Goal: Task Accomplishment & Management: Manage account settings

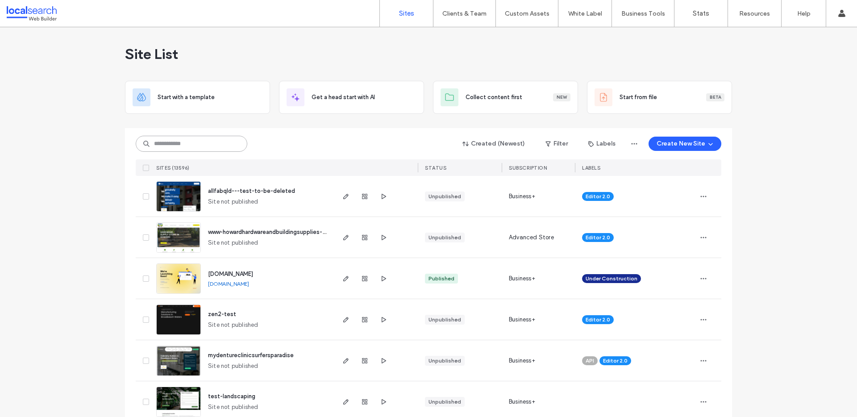
click at [184, 147] on input at bounding box center [192, 144] width 112 height 16
paste input "**********"
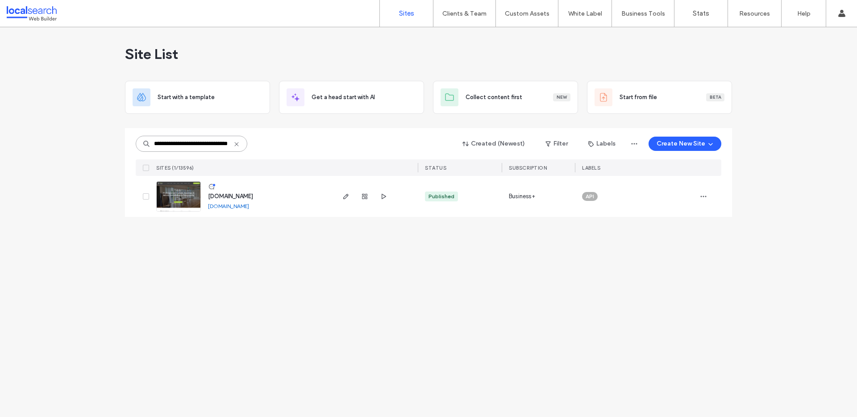
type input "**********"
click at [176, 201] on link at bounding box center [178, 196] width 45 height 30
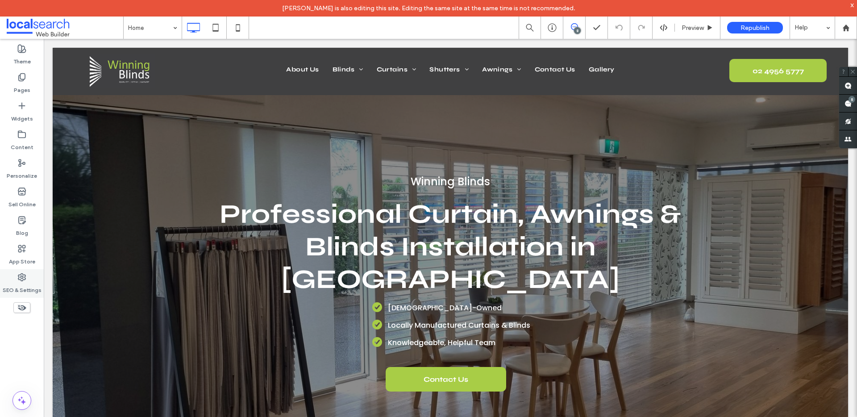
click at [25, 280] on use at bounding box center [21, 277] width 7 height 7
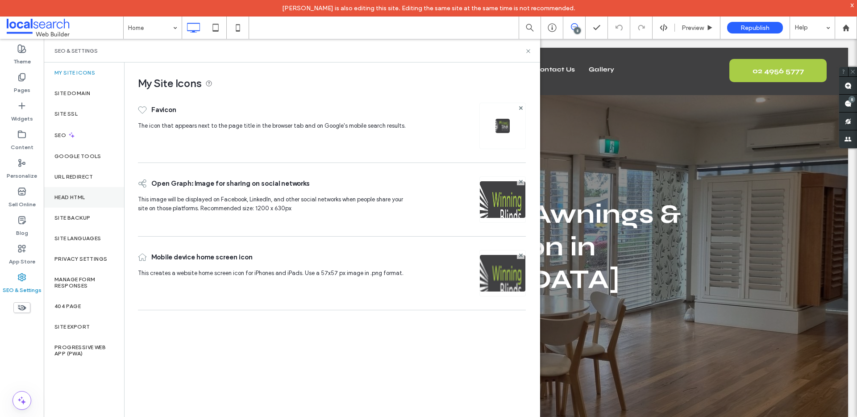
click at [76, 191] on div "Head HTML" at bounding box center [84, 197] width 80 height 21
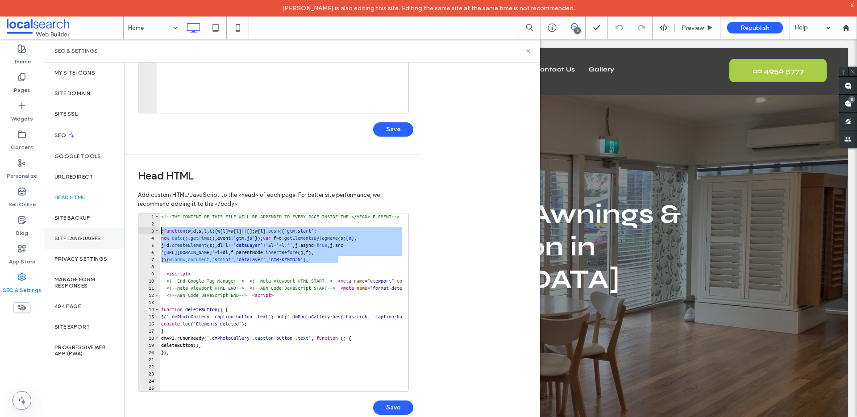
drag, startPoint x: 334, startPoint y: 260, endPoint x: 51, endPoint y: 229, distance: 284.5
click at [51, 229] on div "My Site Icons Site Domain Site SSL SEO Google Tools URL Redirect Head HTML Site…" at bounding box center [292, 248] width 497 height 371
paste textarea "Cursor at row 9"
type textarea "**********"
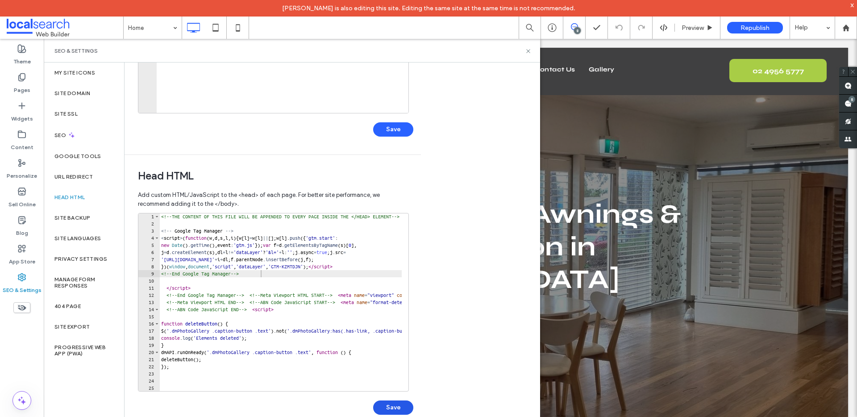
click at [411, 402] on div "Save" at bounding box center [276, 403] width 276 height 23
click at [398, 410] on button "Save" at bounding box center [393, 408] width 40 height 14
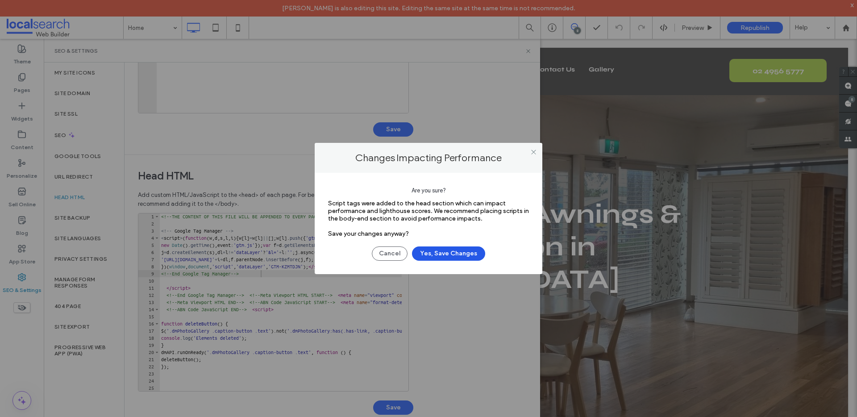
click at [457, 254] on button "Yes, Save Changes" at bounding box center [448, 254] width 73 height 14
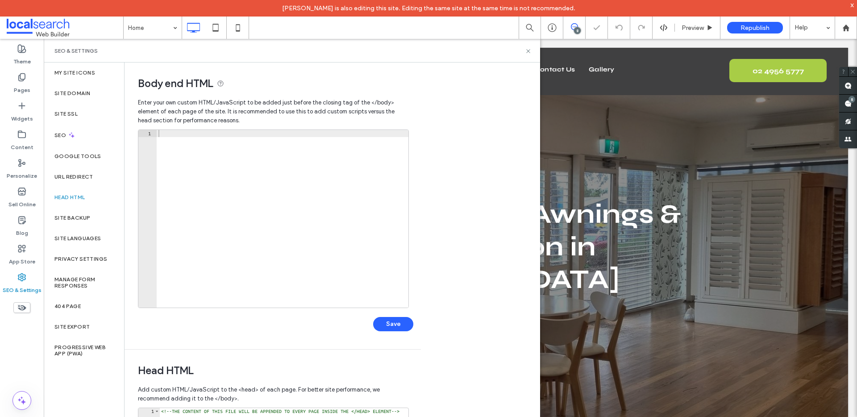
scroll to position [195, 0]
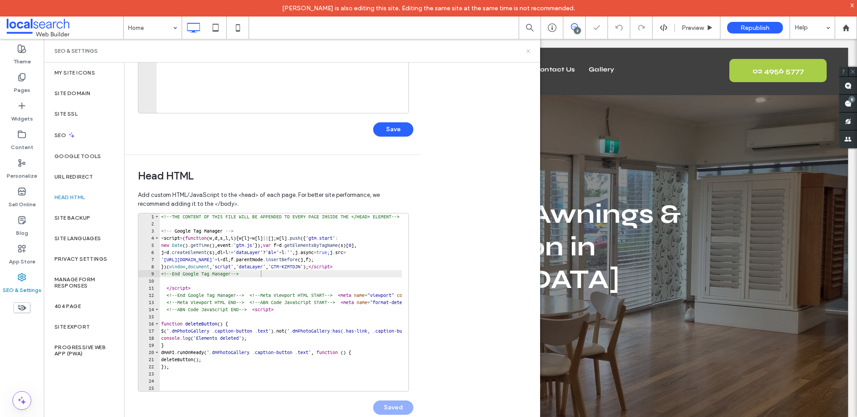
click at [528, 52] on icon at bounding box center [528, 51] width 7 height 7
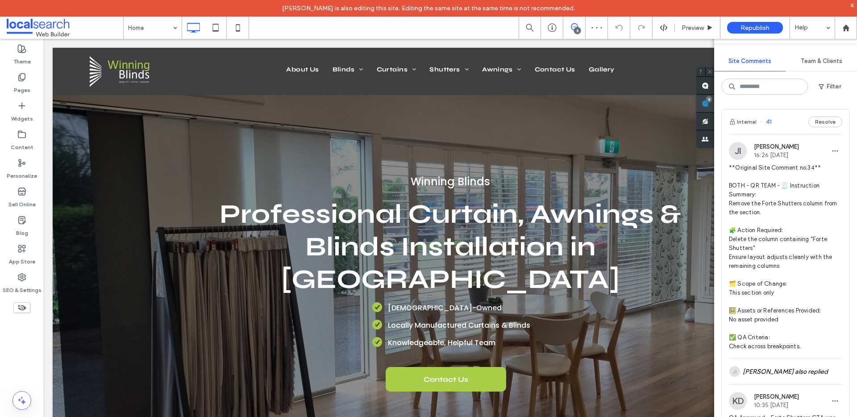
click at [709, 104] on use at bounding box center [705, 103] width 7 height 7
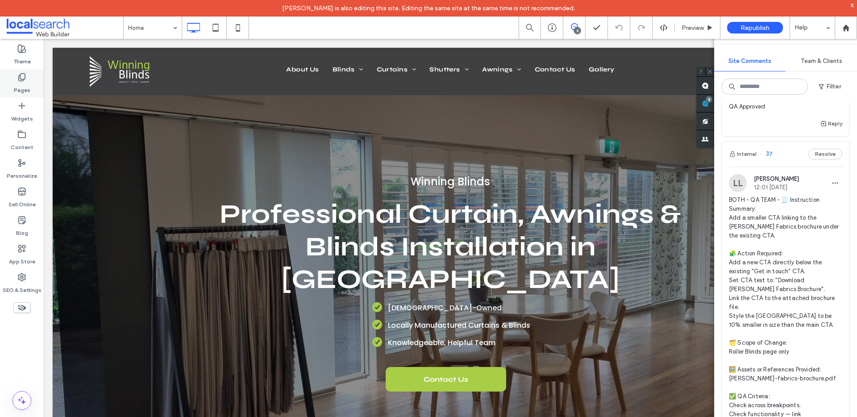
scroll to position [1433, 0]
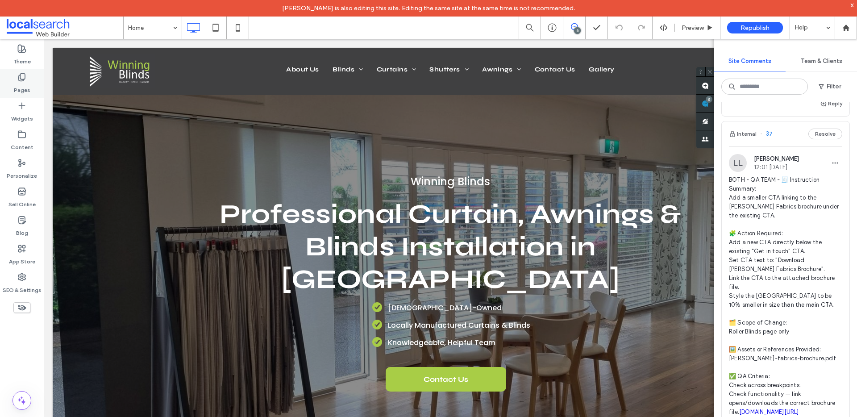
click at [25, 88] on label "Pages" at bounding box center [22, 88] width 17 height 13
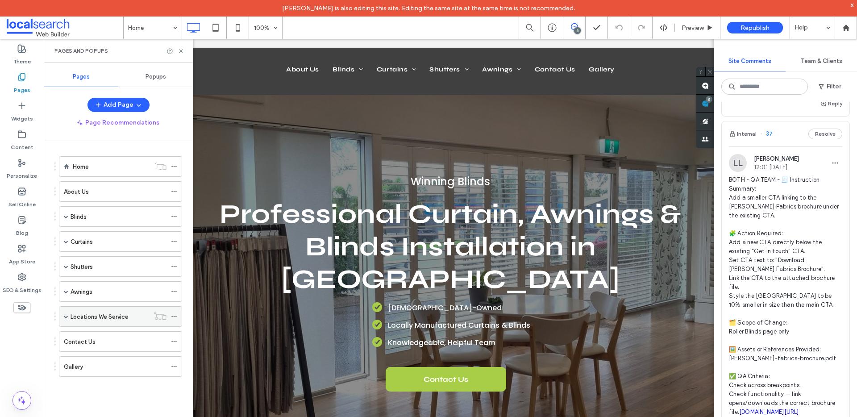
click at [66, 316] on span at bounding box center [66, 316] width 4 height 4
click at [67, 315] on span at bounding box center [66, 316] width 4 height 4
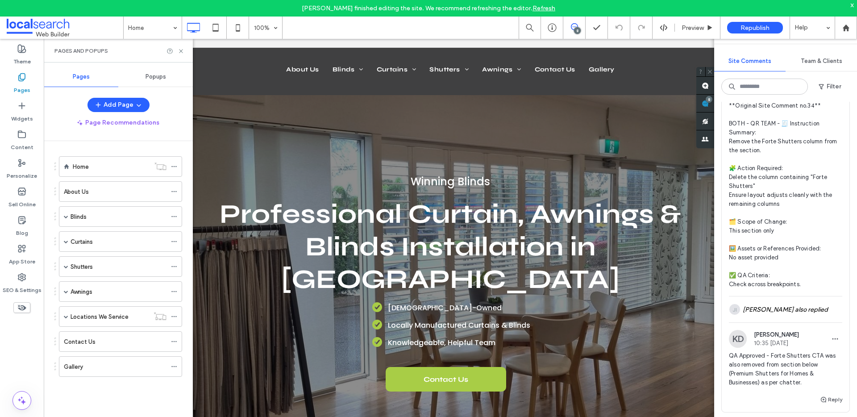
scroll to position [0, 0]
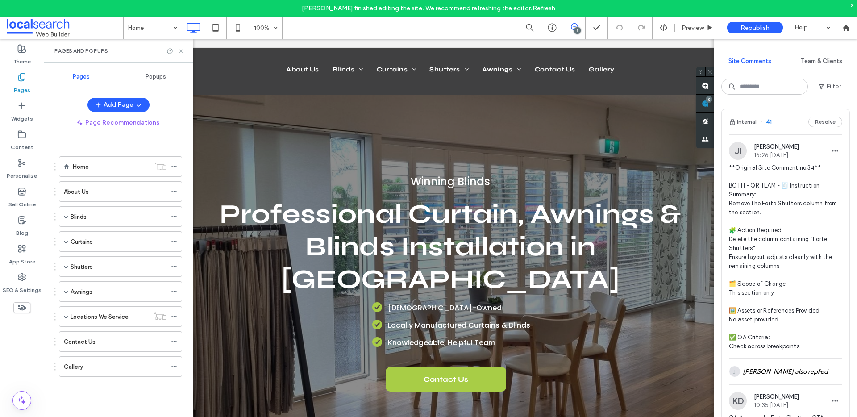
drag, startPoint x: 183, startPoint y: 50, endPoint x: 153, endPoint y: 14, distance: 46.6
click at [183, 50] on icon at bounding box center [181, 51] width 7 height 7
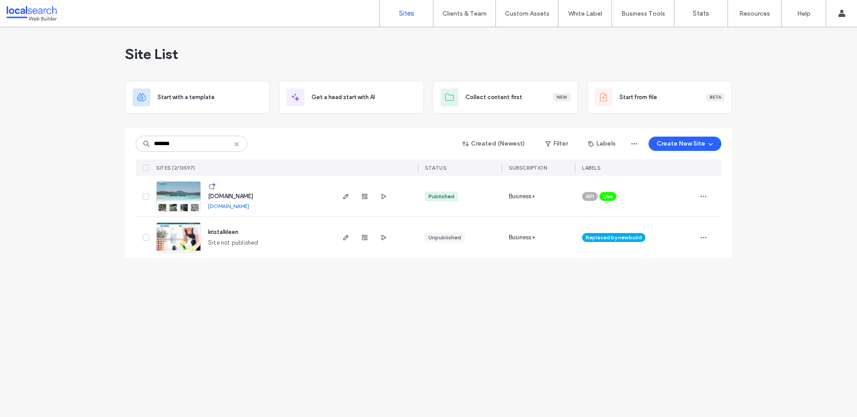
type input "*******"
click at [186, 198] on img at bounding box center [179, 212] width 44 height 61
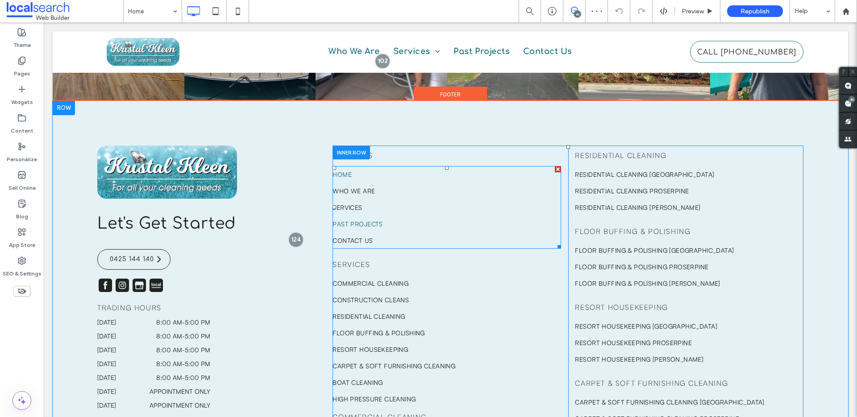
click at [368, 226] on link "Past Projects" at bounding box center [447, 224] width 229 height 17
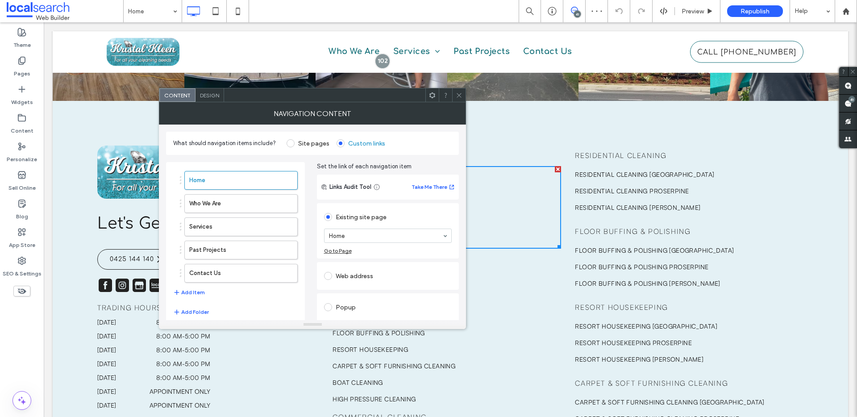
click at [217, 96] on span "Design" at bounding box center [209, 95] width 19 height 7
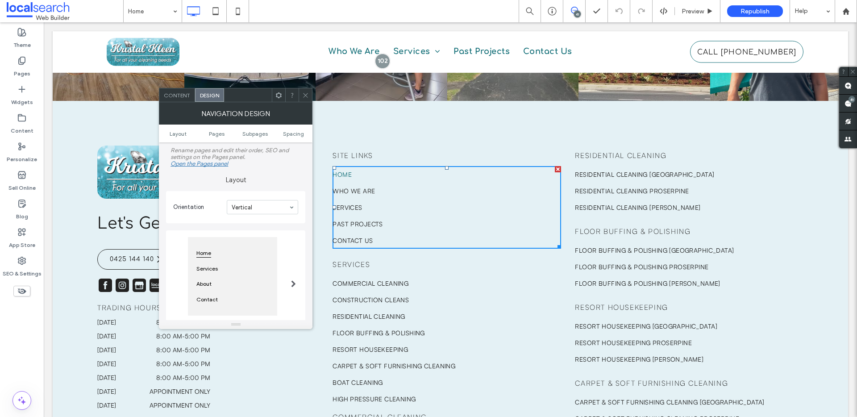
click at [291, 139] on ul "Layout Pages Subpages Spacing" at bounding box center [236, 134] width 154 height 18
click at [291, 133] on span "Spacing" at bounding box center [293, 133] width 21 height 7
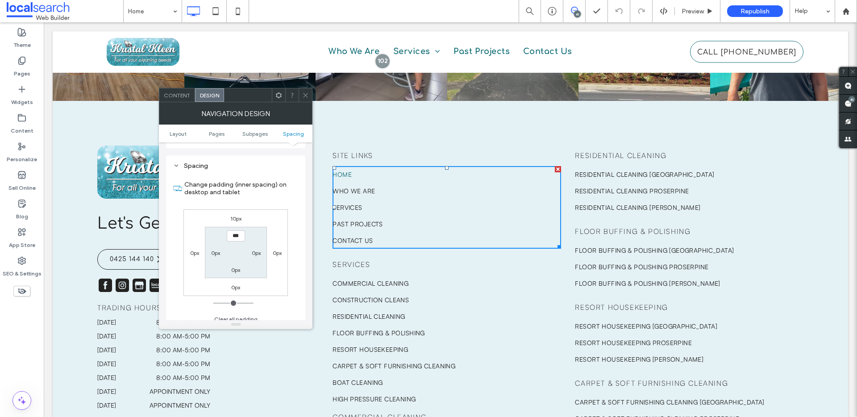
scroll to position [303, 0]
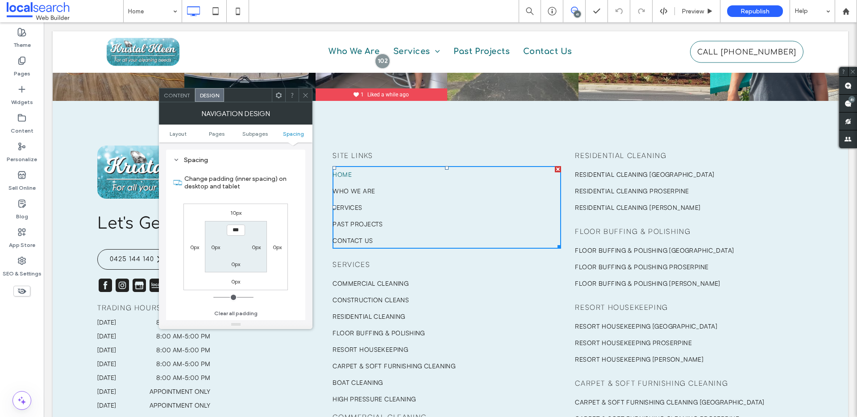
click at [306, 95] on icon at bounding box center [305, 95] width 7 height 7
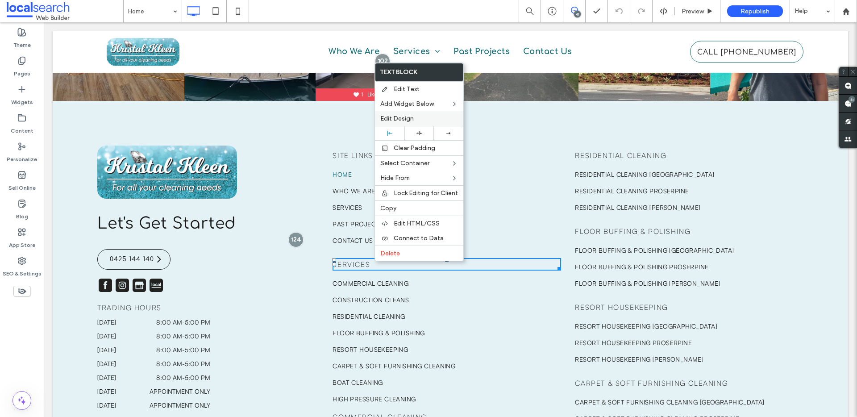
click at [399, 116] on span "Edit Design" at bounding box center [397, 119] width 33 height 8
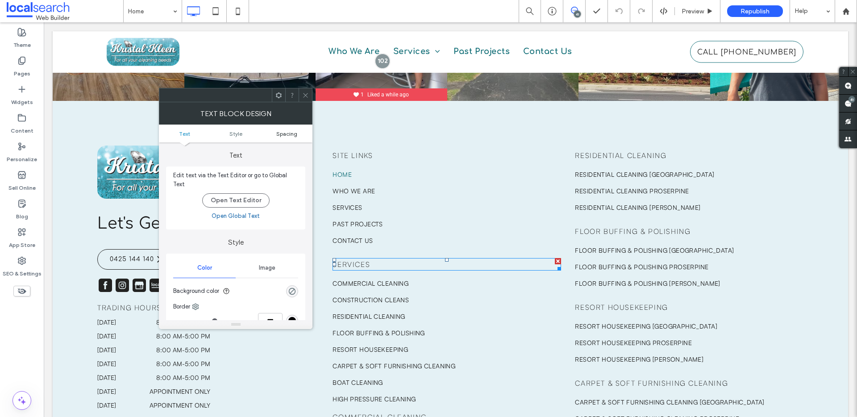
click at [295, 132] on span "Spacing" at bounding box center [286, 133] width 21 height 7
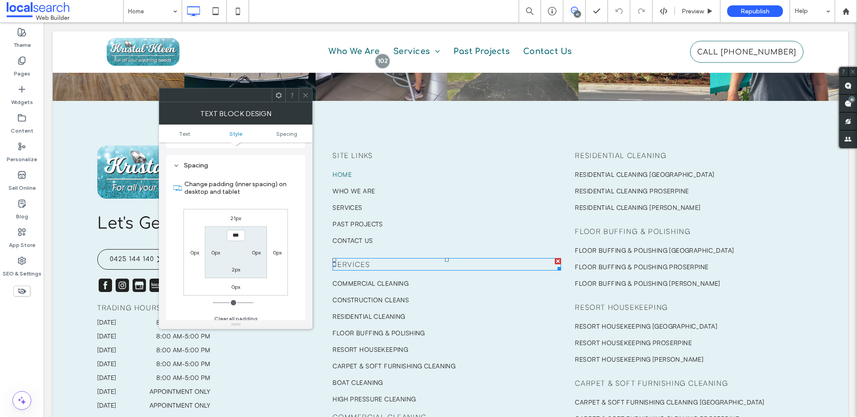
scroll to position [223, 0]
click at [306, 95] on use at bounding box center [306, 95] width 4 height 4
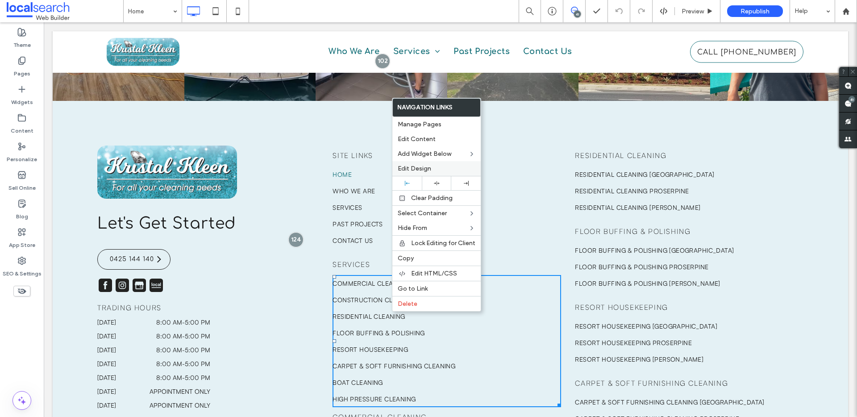
click at [417, 162] on div "Edit Design" at bounding box center [437, 168] width 88 height 15
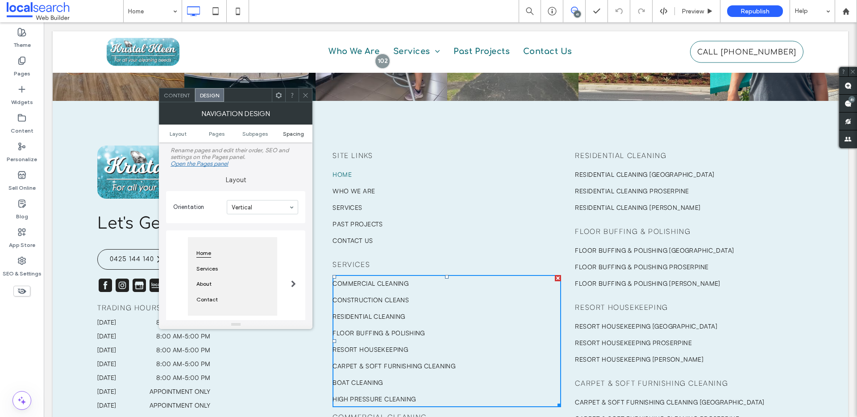
click at [297, 134] on span "Spacing" at bounding box center [293, 133] width 21 height 7
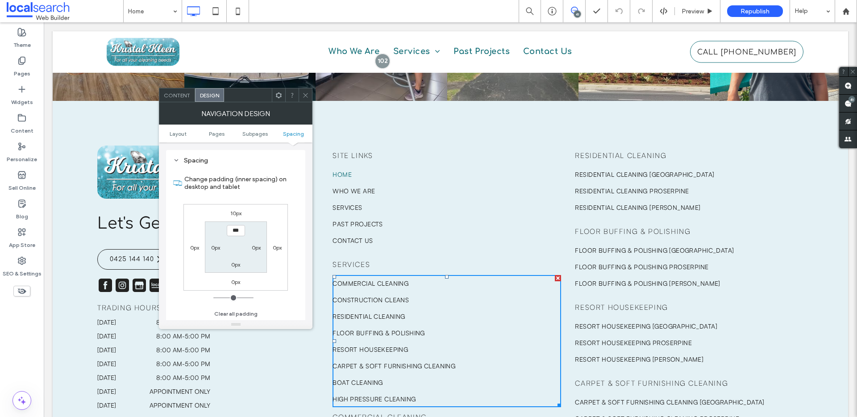
scroll to position [303, 0]
click at [306, 98] on icon at bounding box center [305, 95] width 7 height 7
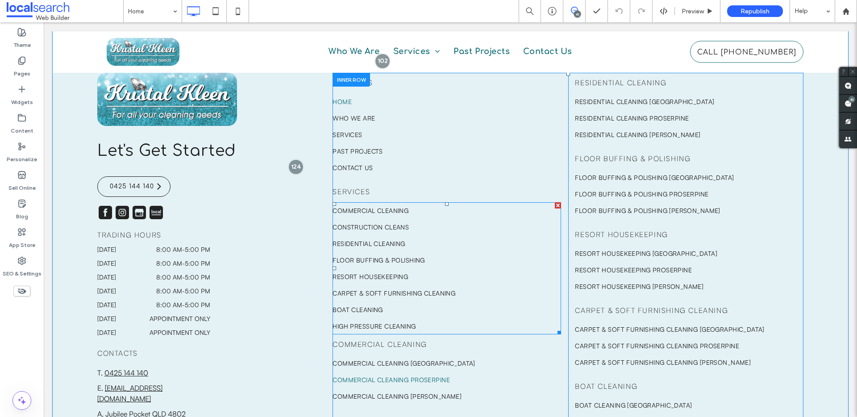
scroll to position [2146, 0]
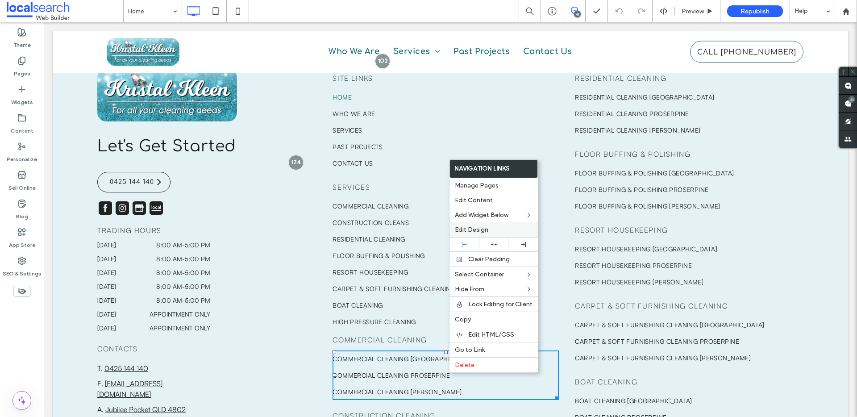
click at [465, 228] on span "Edit Design" at bounding box center [471, 230] width 33 height 8
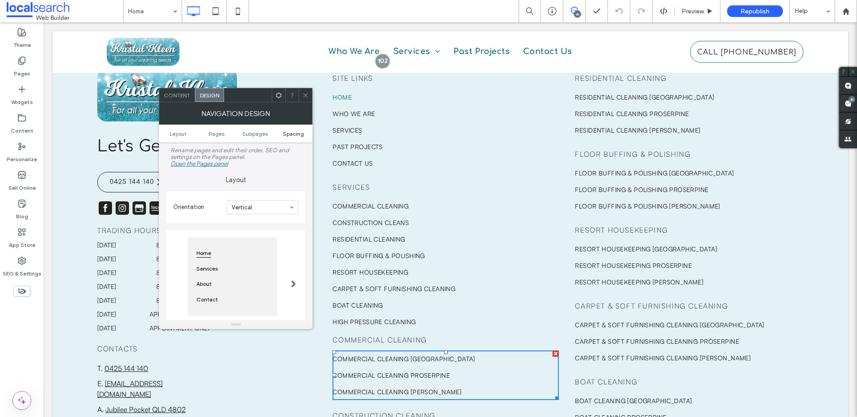
click at [288, 133] on span "Spacing" at bounding box center [293, 133] width 21 height 7
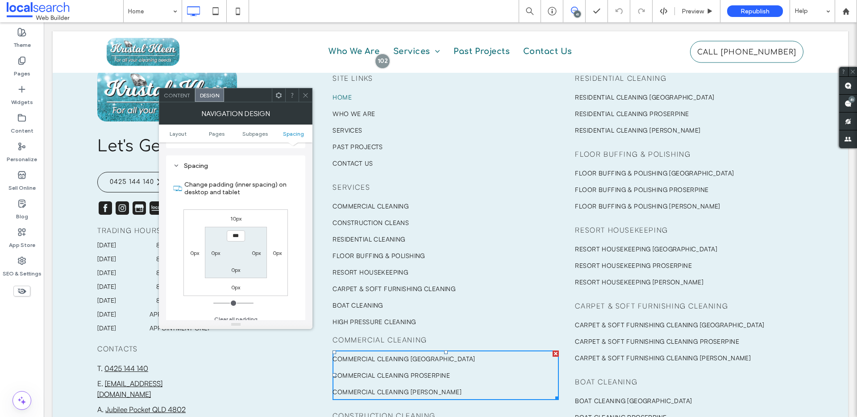
scroll to position [303, 0]
drag, startPoint x: 308, startPoint y: 95, endPoint x: 309, endPoint y: 102, distance: 7.3
click at [308, 97] on icon at bounding box center [305, 95] width 7 height 7
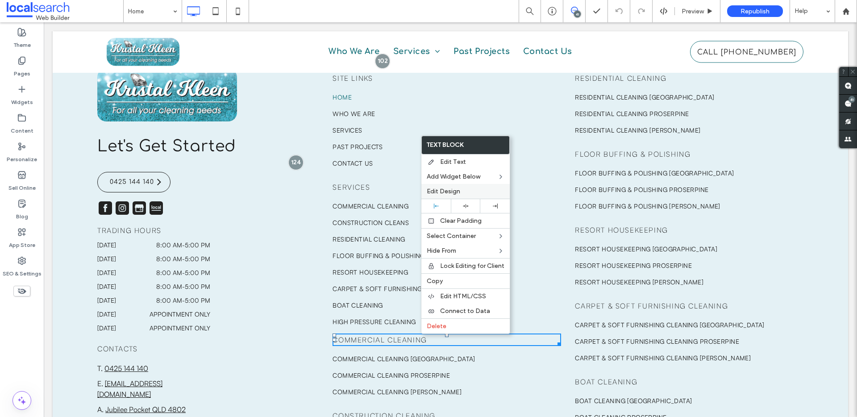
click at [440, 195] on span "Edit Design" at bounding box center [443, 192] width 33 height 8
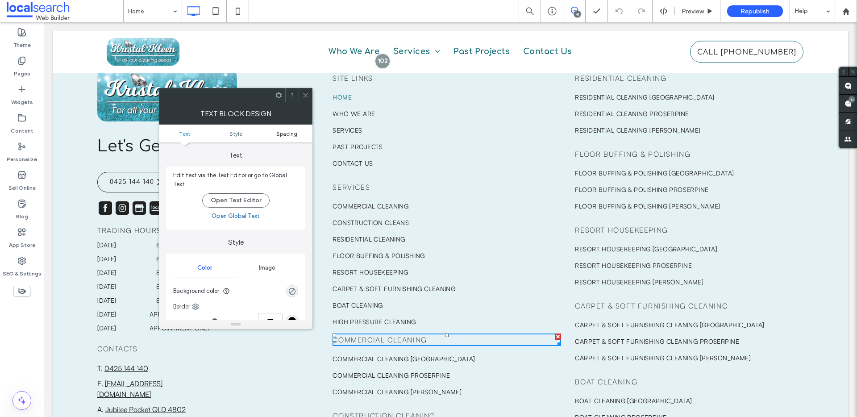
click at [293, 132] on span "Spacing" at bounding box center [286, 133] width 21 height 7
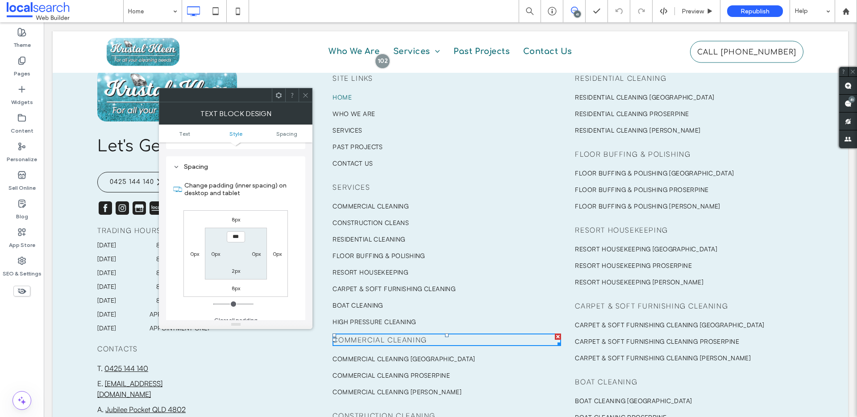
scroll to position [223, 0]
click at [304, 101] on span at bounding box center [305, 94] width 7 height 13
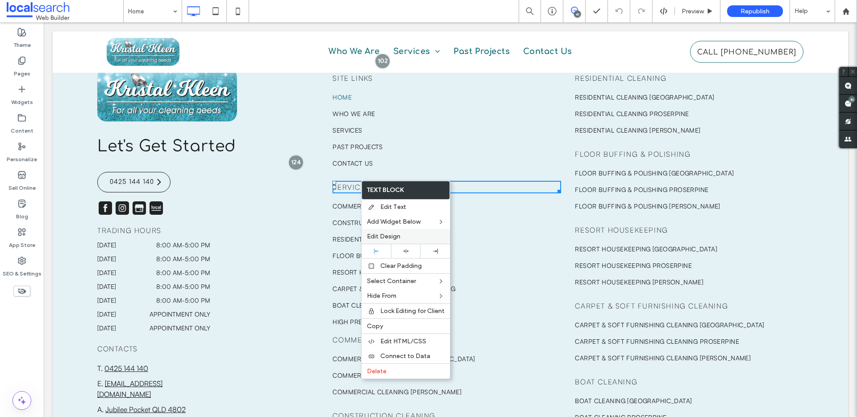
click at [402, 234] on label "Edit Design" at bounding box center [406, 237] width 78 height 8
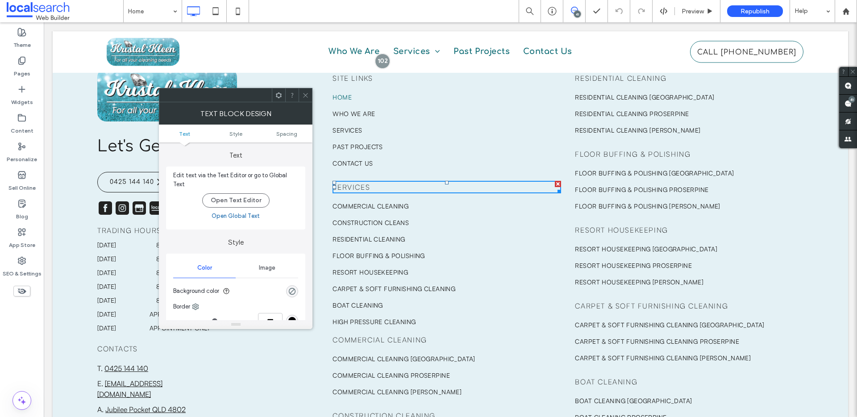
drag, startPoint x: 292, startPoint y: 131, endPoint x: 294, endPoint y: 115, distance: 16.7
click at [292, 130] on span "Spacing" at bounding box center [286, 133] width 21 height 7
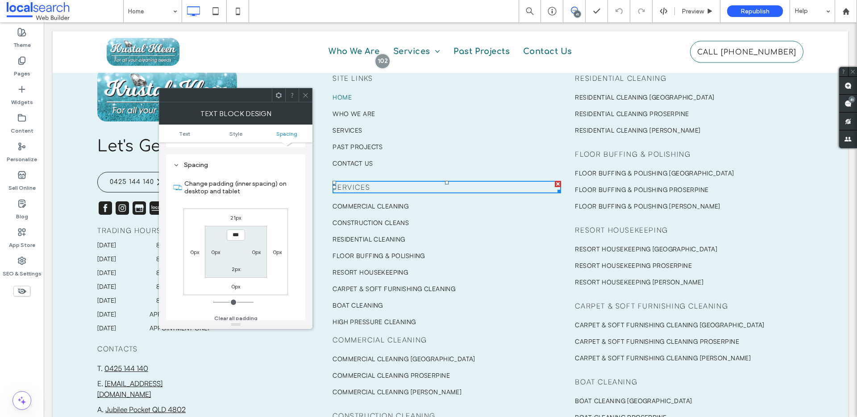
click at [307, 94] on use at bounding box center [306, 95] width 4 height 4
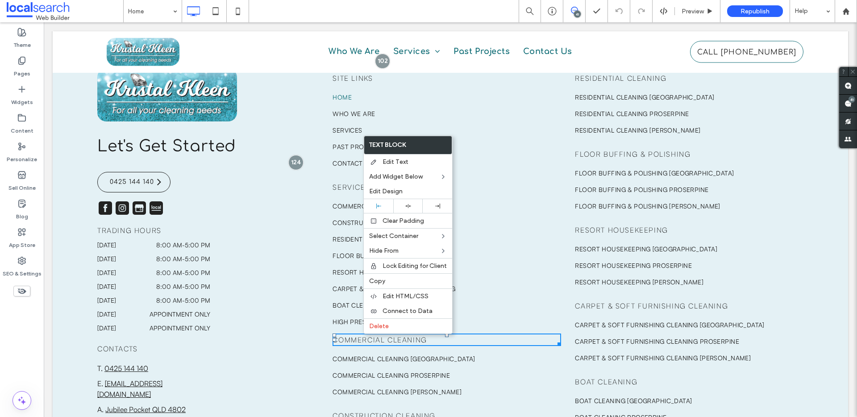
drag, startPoint x: 363, startPoint y: 334, endPoint x: 409, endPoint y: 347, distance: 48.3
click at [416, 188] on label "Edit Design" at bounding box center [408, 192] width 78 height 8
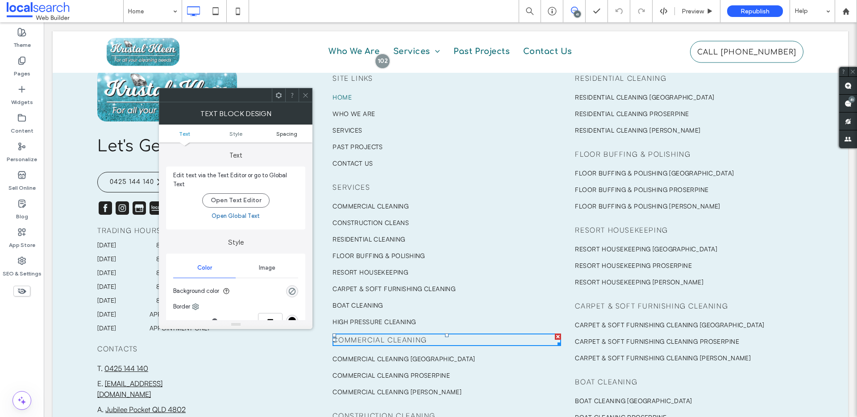
click at [289, 134] on span "Spacing" at bounding box center [286, 133] width 21 height 7
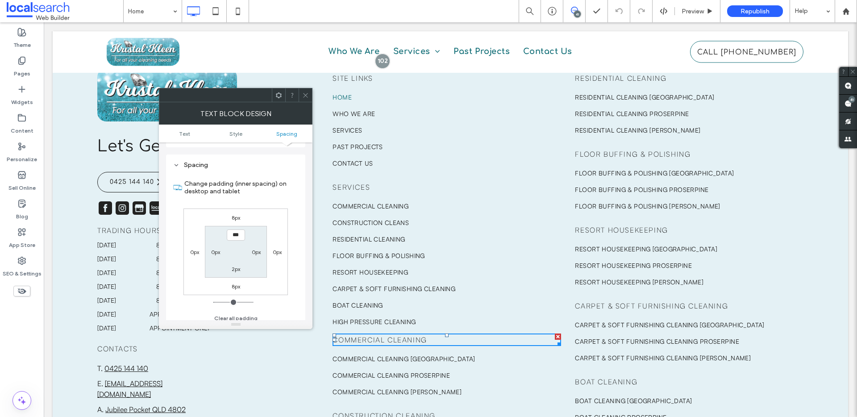
click at [238, 214] on label "8px" at bounding box center [236, 217] width 8 height 7
type input "*"
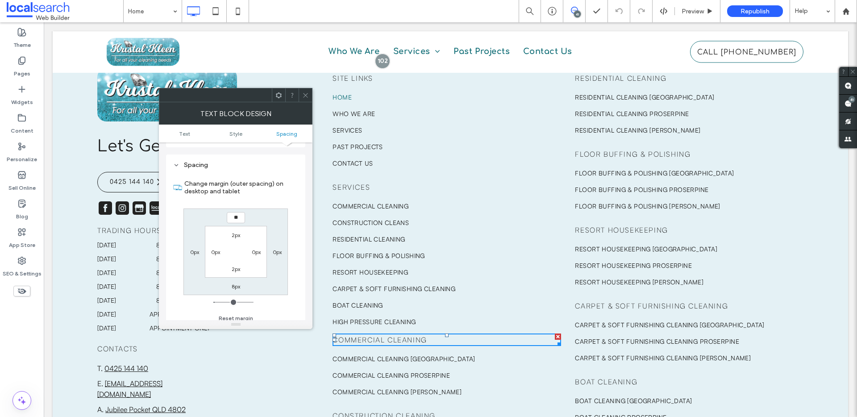
type input "**"
type input "****"
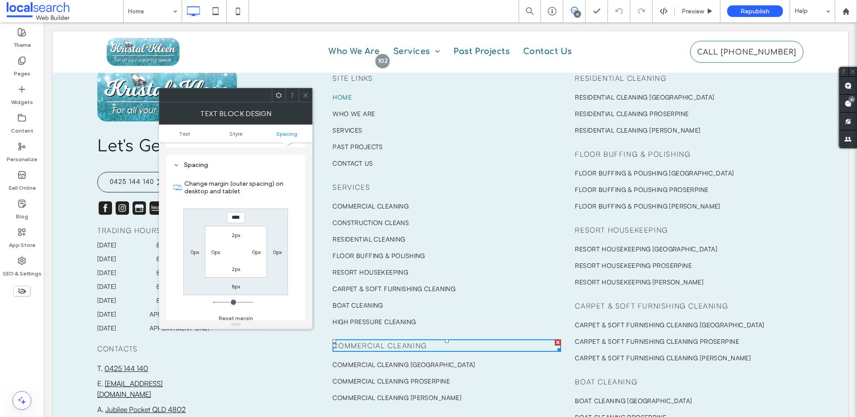
click at [236, 283] on label "8px" at bounding box center [236, 286] width 8 height 7
type input "*"
type input "***"
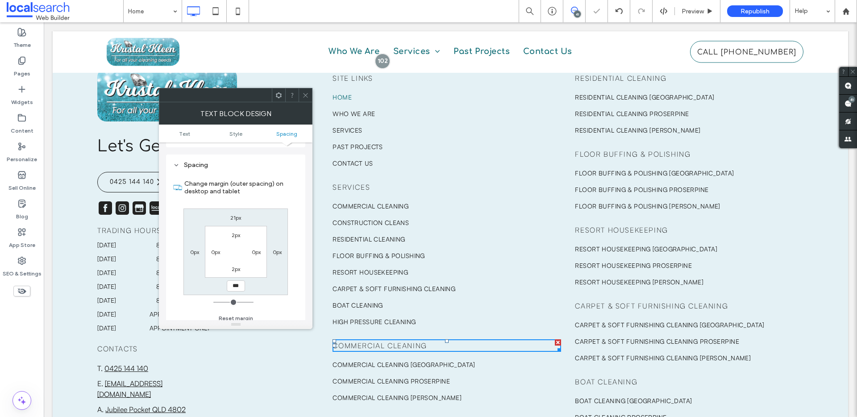
click at [305, 98] on icon at bounding box center [305, 95] width 7 height 7
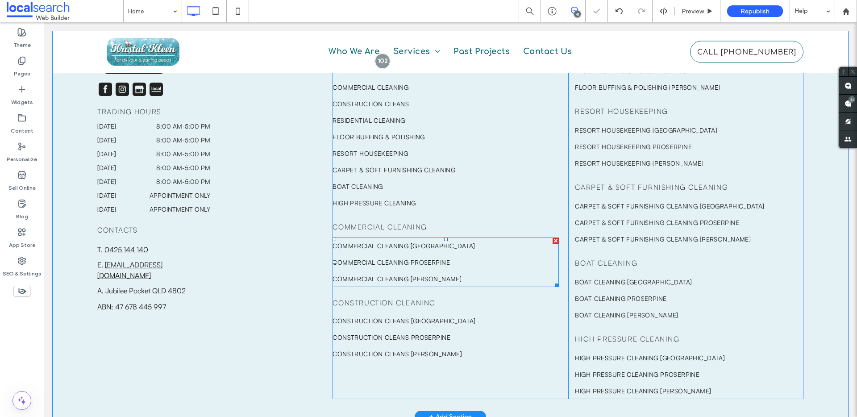
scroll to position [2293, 0]
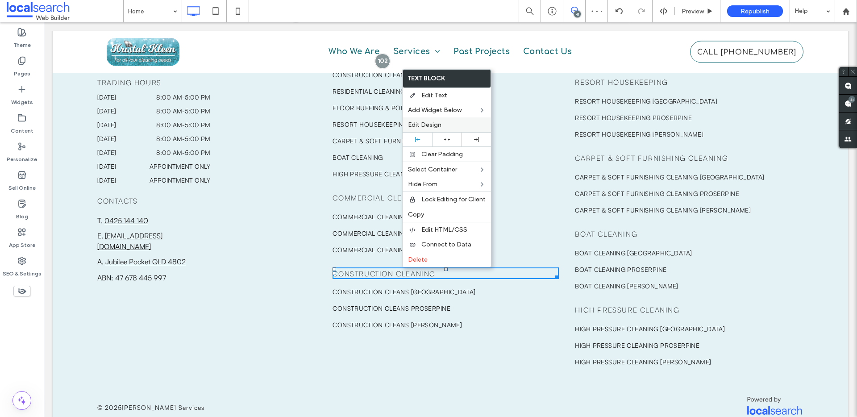
click at [434, 122] on span "Edit Design" at bounding box center [424, 125] width 33 height 8
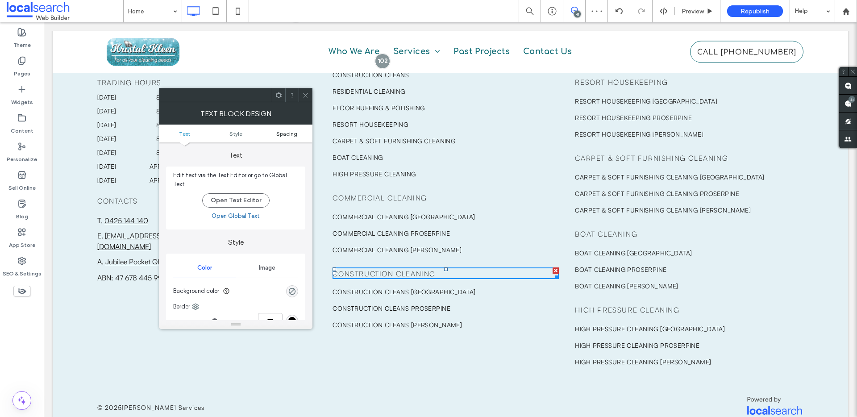
click at [286, 133] on span "Spacing" at bounding box center [286, 133] width 21 height 7
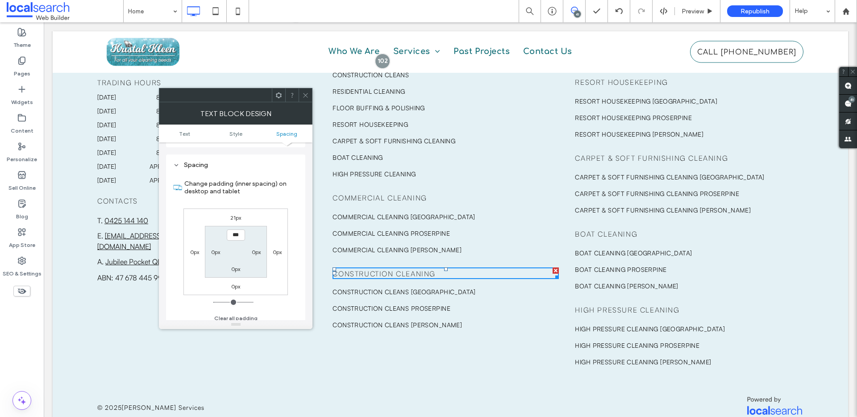
scroll to position [223, 0]
click at [306, 95] on use at bounding box center [306, 95] width 4 height 4
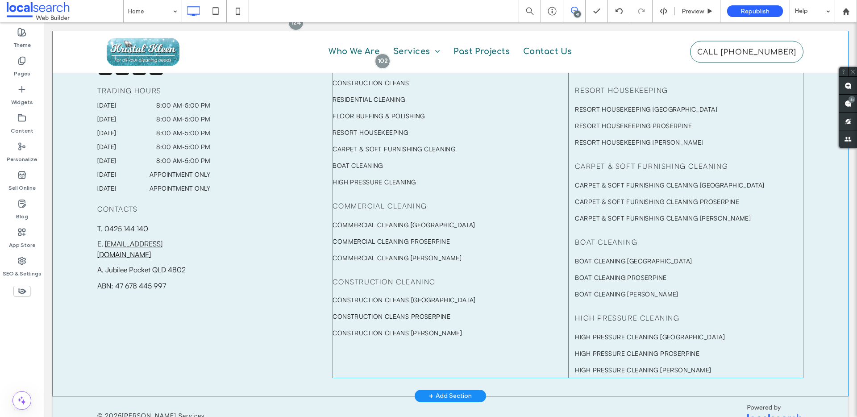
scroll to position [2284, 0]
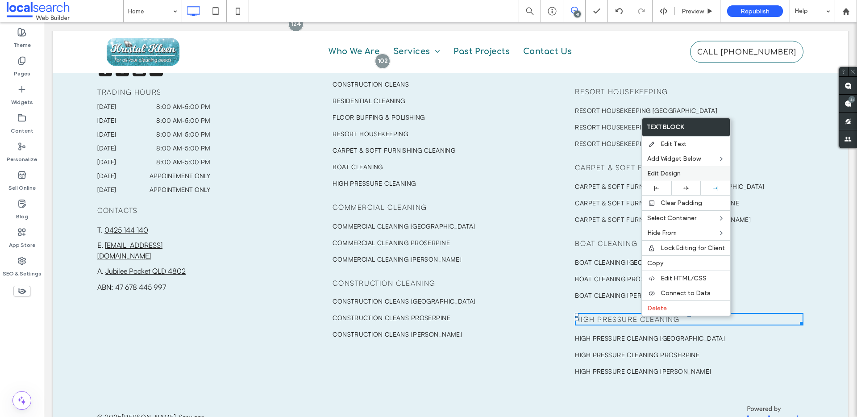
drag, startPoint x: 671, startPoint y: 172, endPoint x: 582, endPoint y: 138, distance: 95.0
click at [671, 172] on span "Edit Design" at bounding box center [664, 174] width 33 height 8
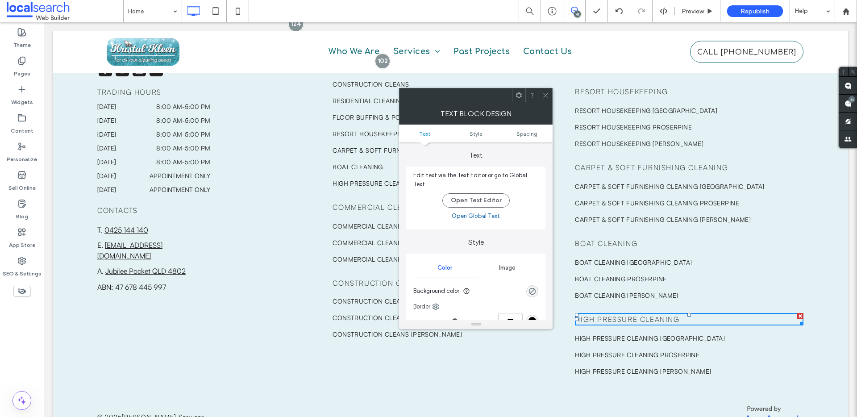
drag, startPoint x: 525, startPoint y: 134, endPoint x: 531, endPoint y: 111, distance: 23.1
click at [525, 133] on span "Spacing" at bounding box center [527, 133] width 21 height 7
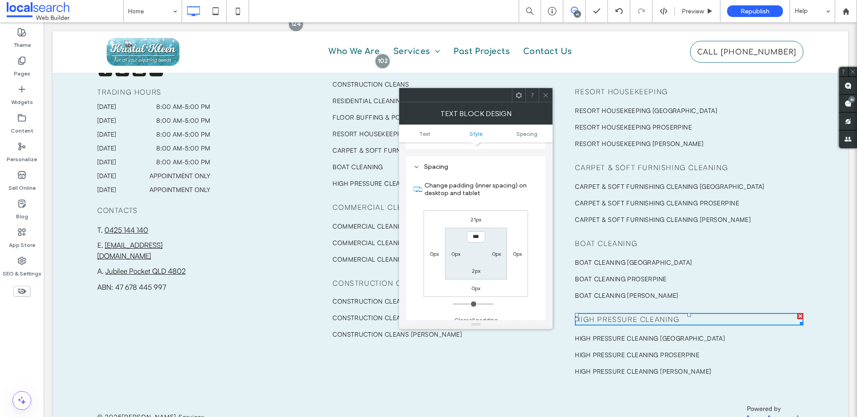
scroll to position [223, 0]
drag, startPoint x: 546, startPoint y: 98, endPoint x: 551, endPoint y: 107, distance: 10.4
click at [546, 99] on span at bounding box center [546, 94] width 7 height 13
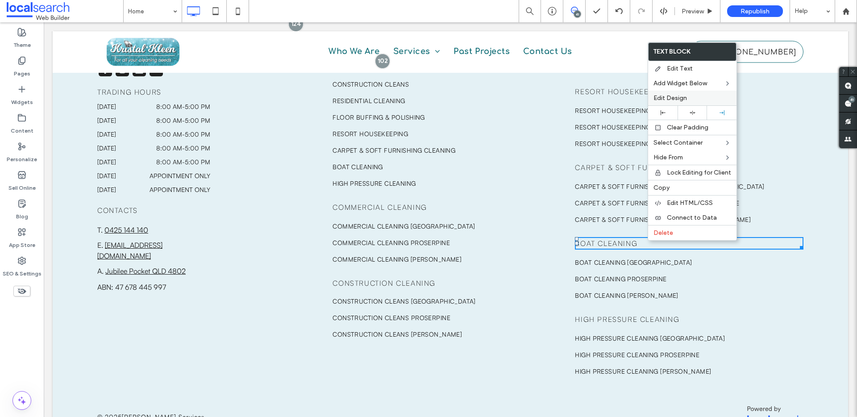
click at [661, 95] on span "Edit Design" at bounding box center [670, 98] width 33 height 8
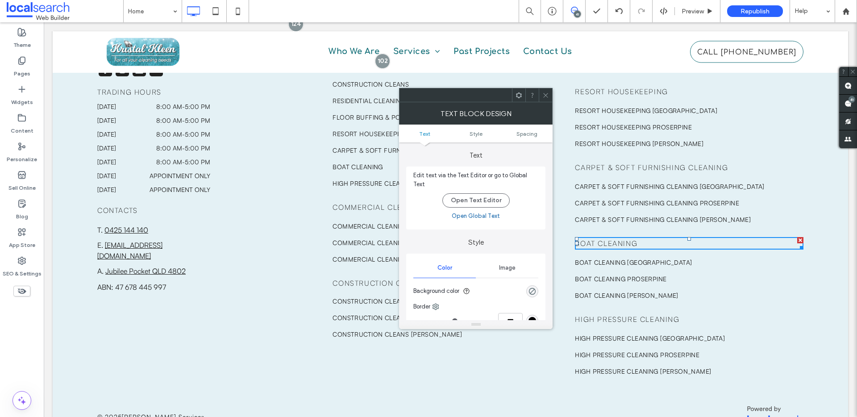
drag, startPoint x: 530, startPoint y: 134, endPoint x: 532, endPoint y: 127, distance: 8.1
click at [530, 134] on span "Spacing" at bounding box center [527, 133] width 21 height 7
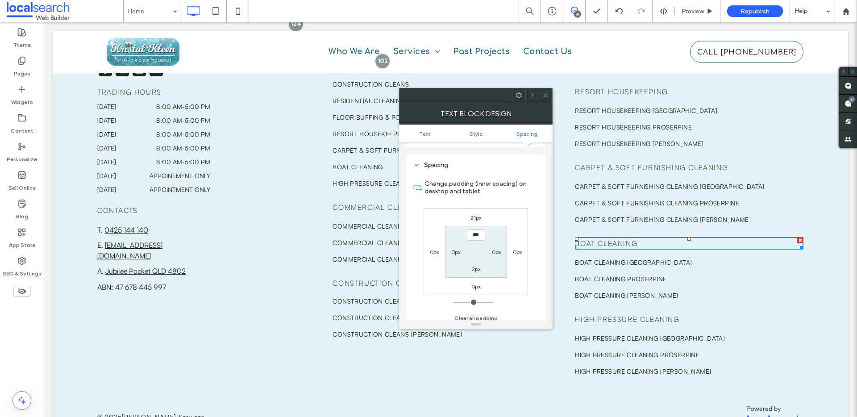
click at [546, 94] on icon at bounding box center [546, 95] width 7 height 7
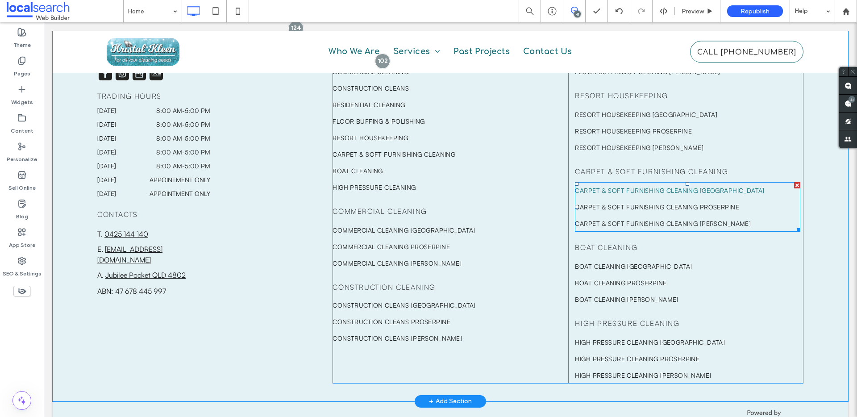
scroll to position [2269, 0]
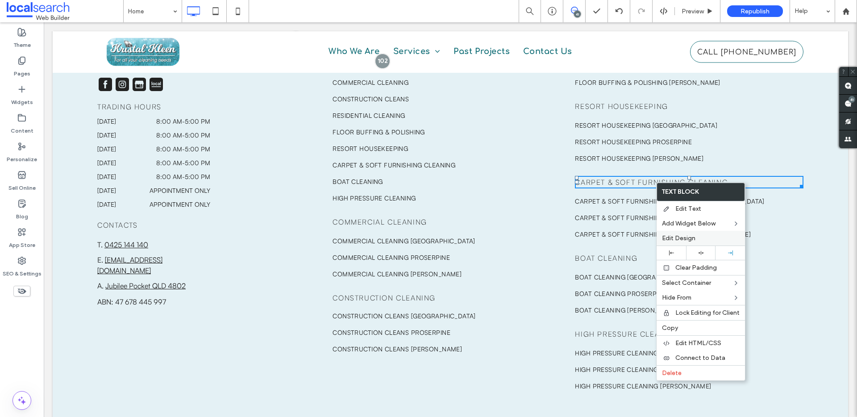
click at [684, 239] on span "Edit Design" at bounding box center [678, 238] width 33 height 8
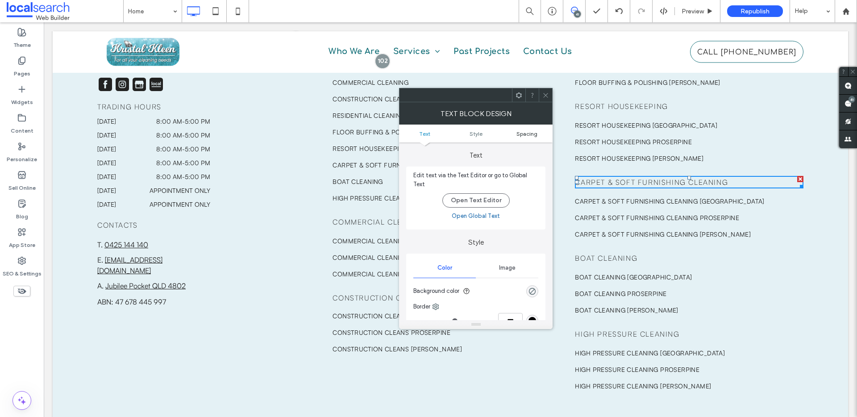
click at [528, 134] on span "Spacing" at bounding box center [527, 133] width 21 height 7
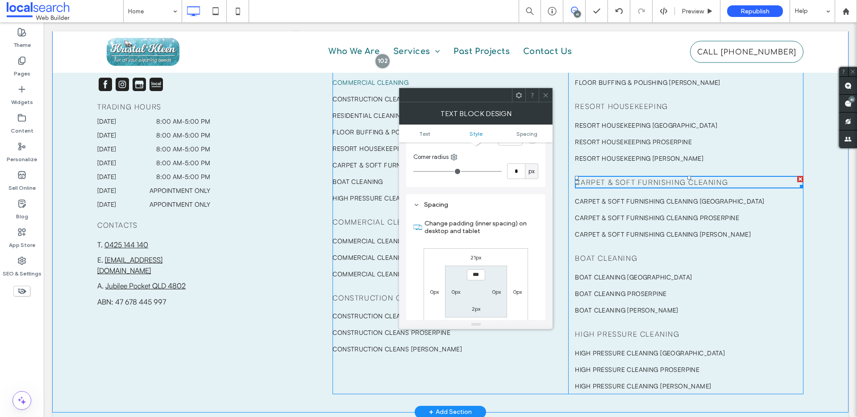
scroll to position [223, 0]
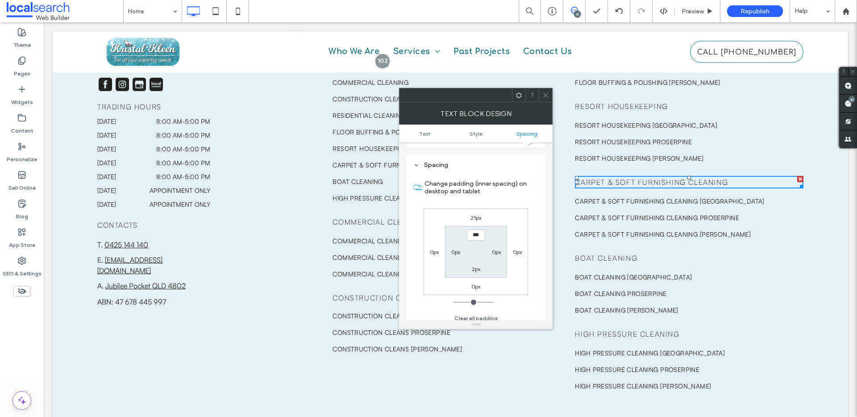
click at [547, 94] on icon at bounding box center [546, 95] width 7 height 7
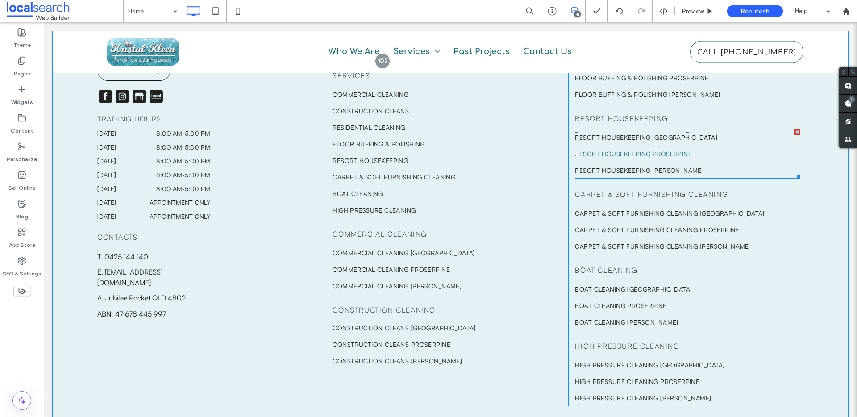
scroll to position [2205, 0]
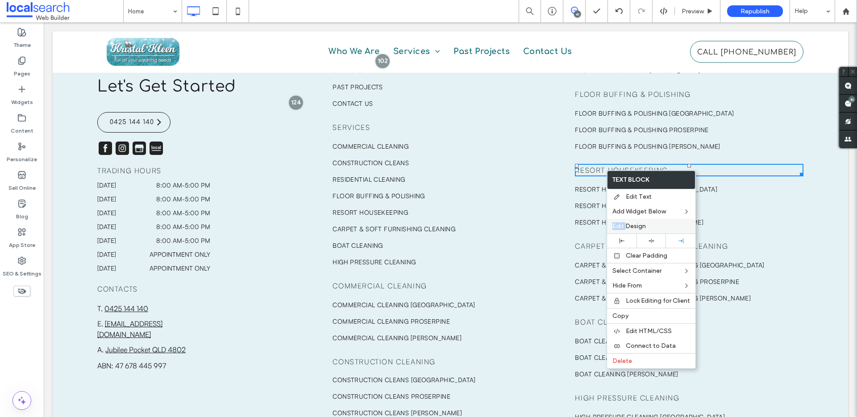
click at [625, 222] on div "Edit Design" at bounding box center [651, 226] width 88 height 15
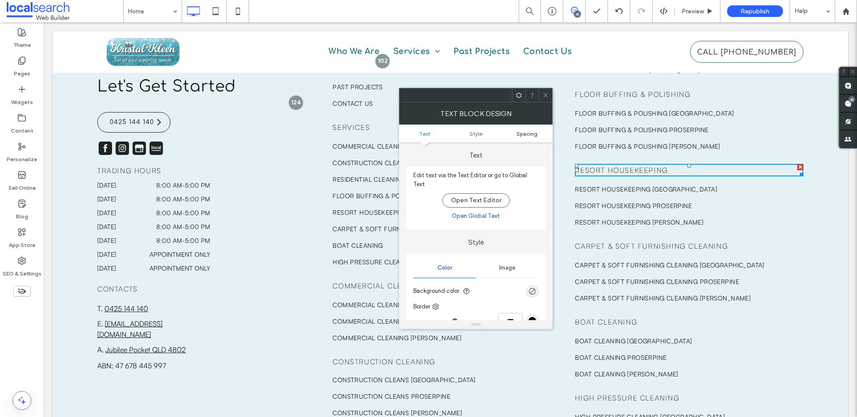
click at [532, 134] on span "Spacing" at bounding box center [527, 133] width 21 height 7
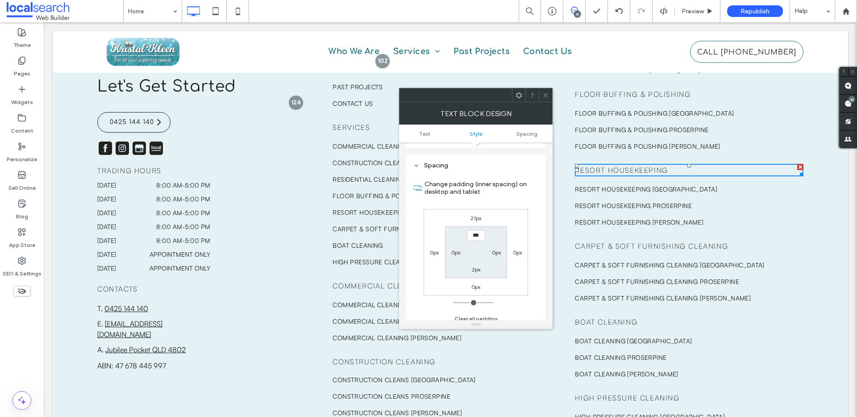
scroll to position [223, 0]
click at [546, 96] on icon at bounding box center [546, 95] width 7 height 7
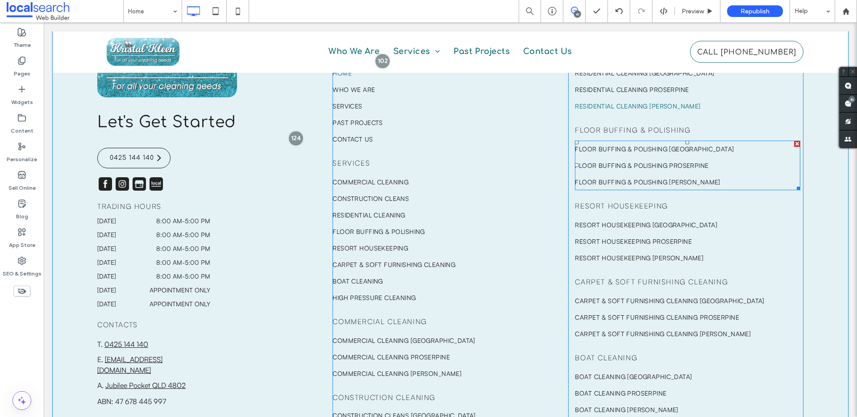
scroll to position [2094, 0]
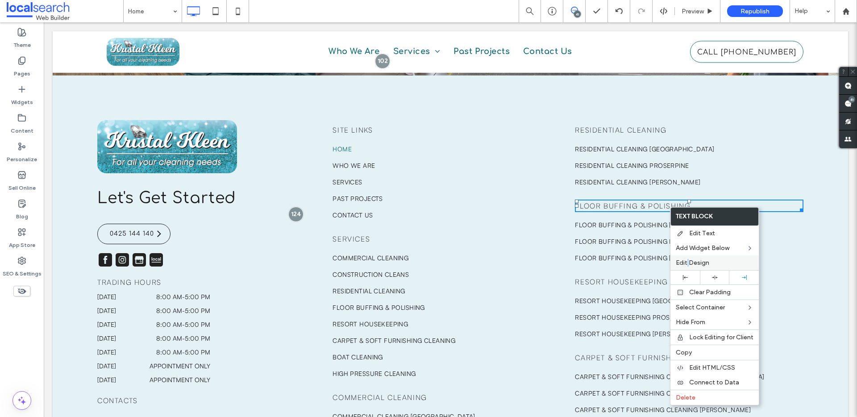
click at [688, 259] on span "Edit Design" at bounding box center [692, 263] width 33 height 8
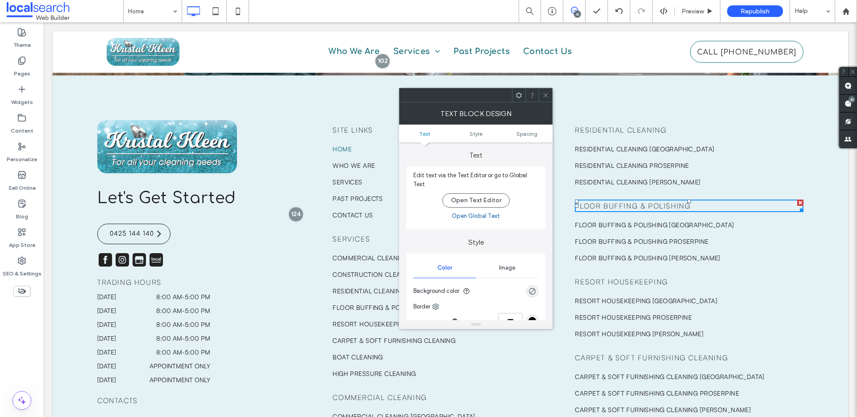
drag, startPoint x: 535, startPoint y: 134, endPoint x: 541, endPoint y: 108, distance: 26.6
click at [535, 134] on span "Spacing" at bounding box center [527, 133] width 21 height 7
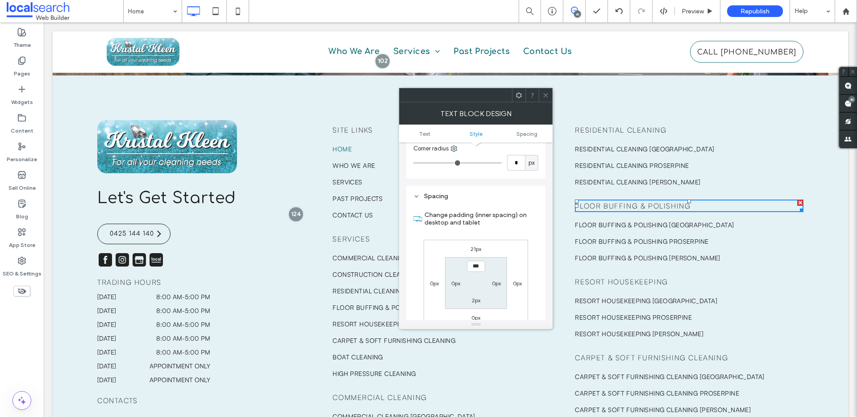
scroll to position [223, 0]
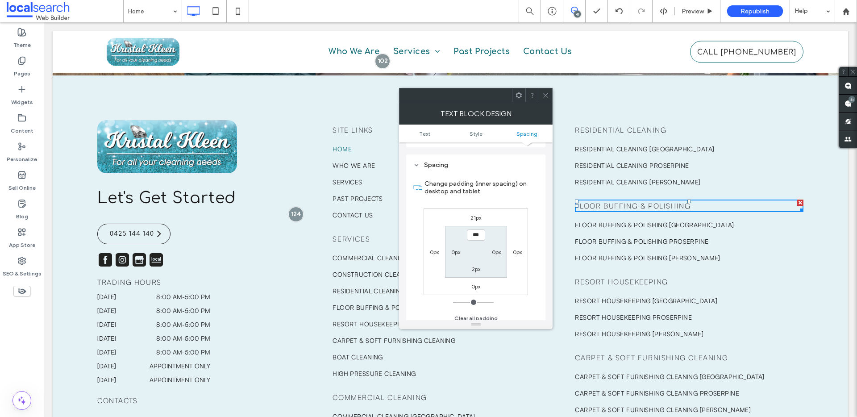
click at [548, 93] on icon at bounding box center [546, 95] width 7 height 7
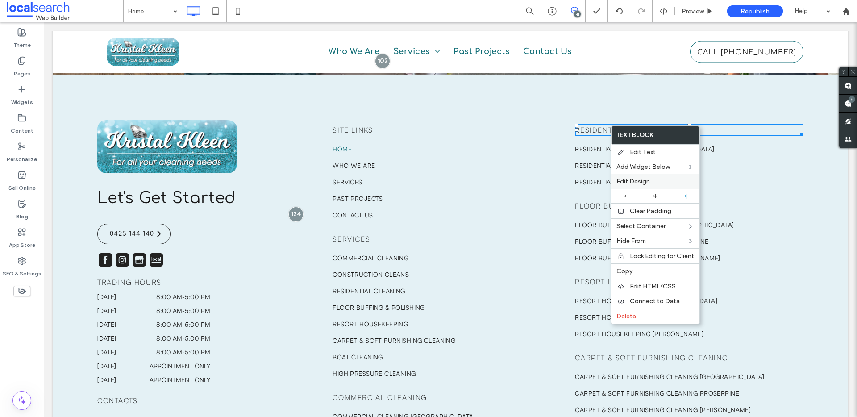
click at [643, 180] on span "Edit Design" at bounding box center [633, 182] width 33 height 8
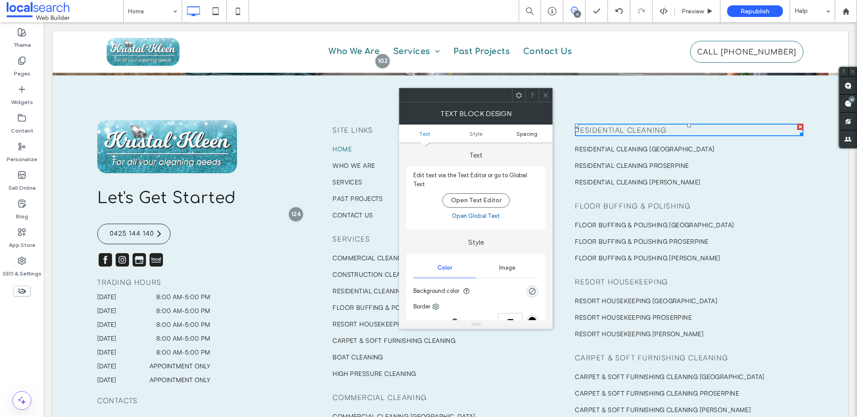
click at [525, 133] on span "Spacing" at bounding box center [527, 133] width 21 height 7
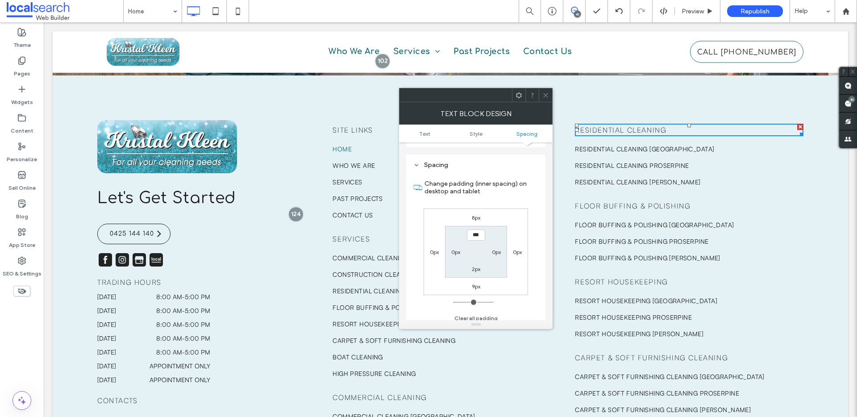
click at [547, 97] on icon at bounding box center [546, 95] width 7 height 7
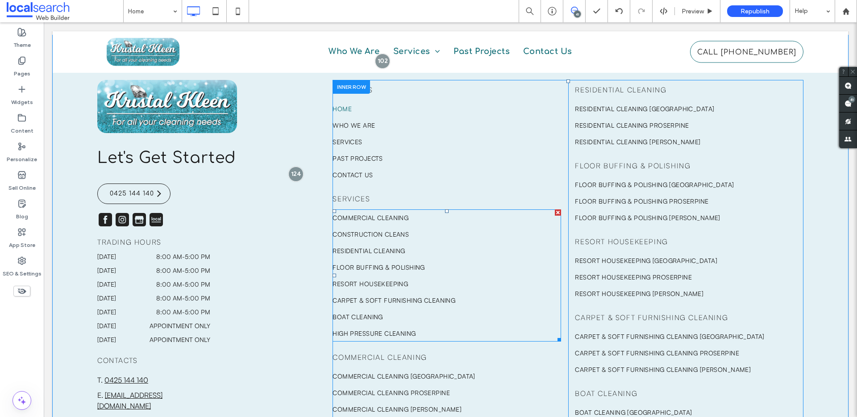
scroll to position [2013, 0]
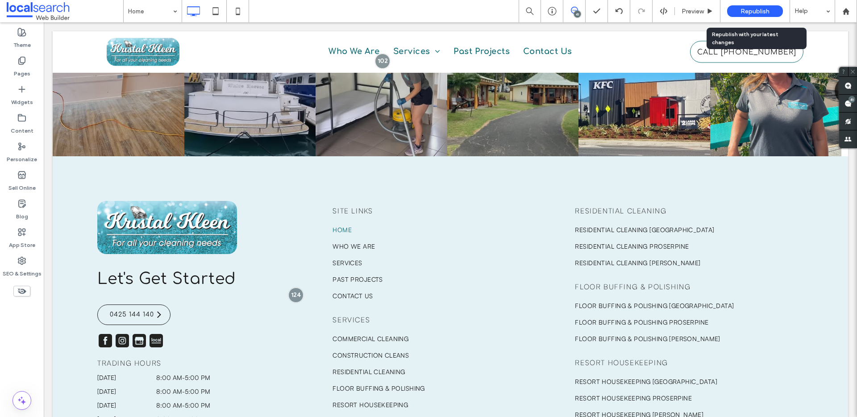
click at [764, 8] on span "Republish" at bounding box center [755, 12] width 29 height 8
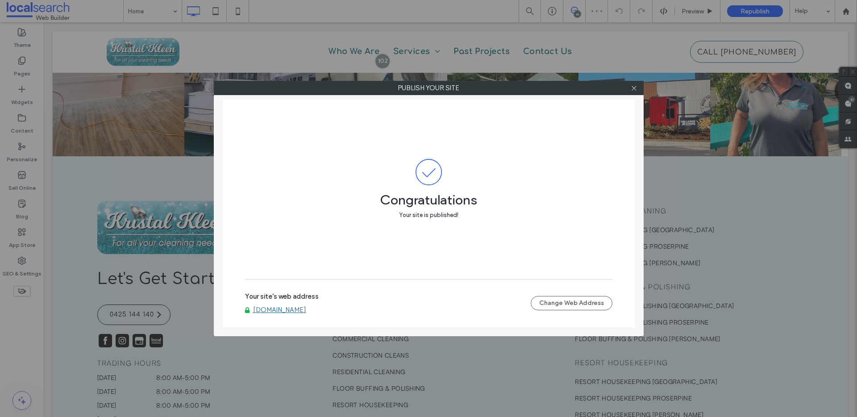
click at [293, 307] on link "www.kristalkleen.com.au" at bounding box center [279, 310] width 53 height 8
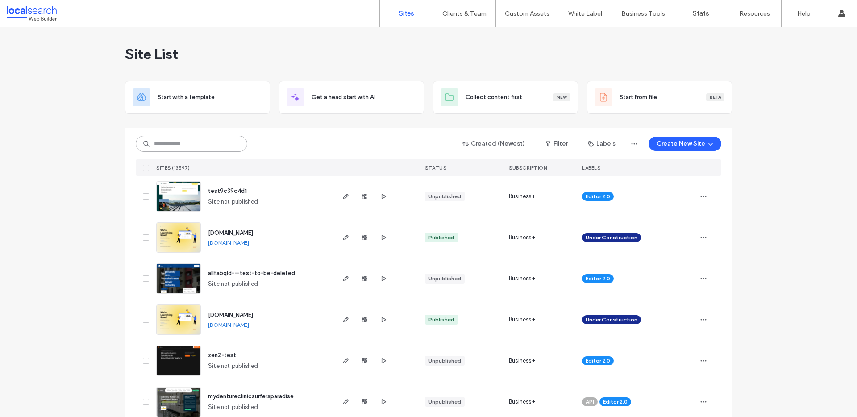
click at [176, 146] on input at bounding box center [192, 144] width 112 height 16
click at [219, 144] on input at bounding box center [192, 144] width 112 height 16
paste input "********"
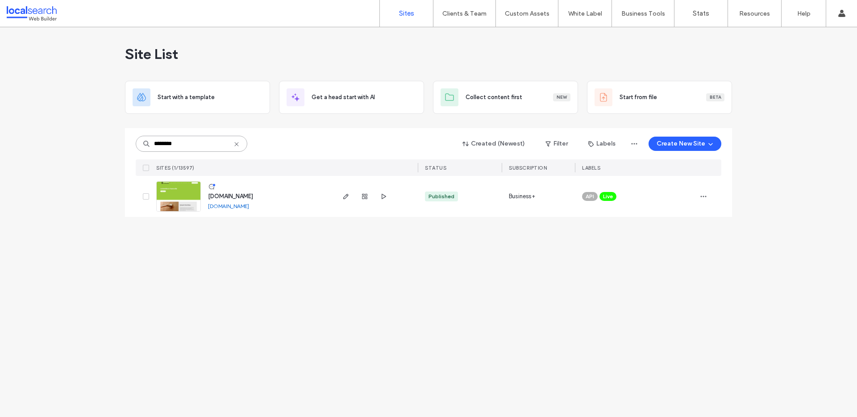
type input "********"
click at [187, 201] on img at bounding box center [179, 212] width 44 height 61
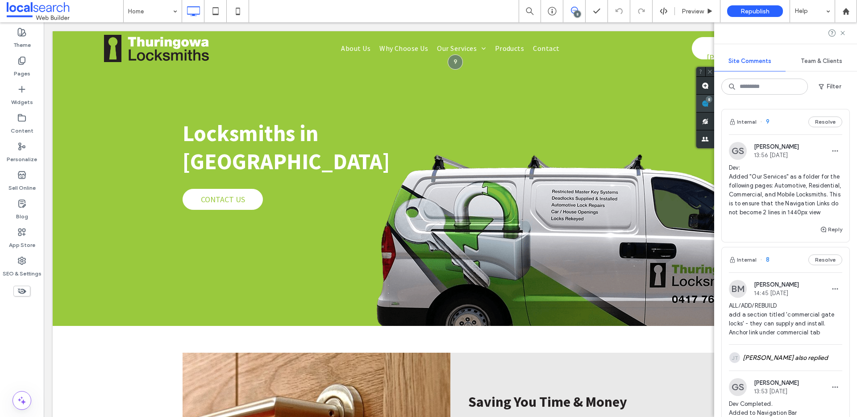
click at [715, 101] on span at bounding box center [706, 103] width 18 height 17
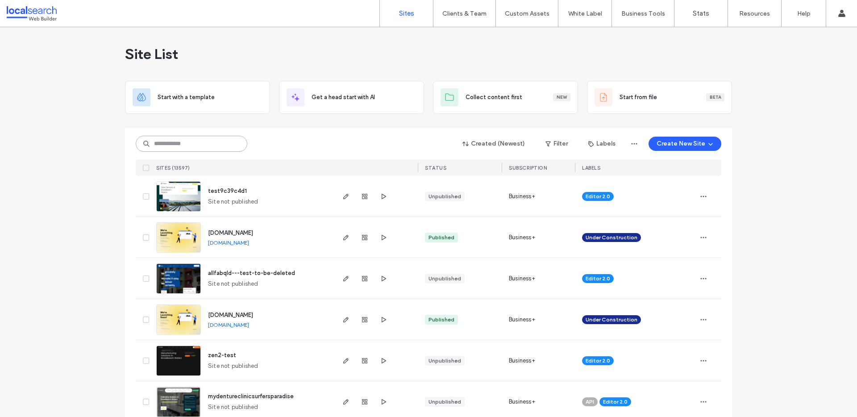
click at [154, 147] on input at bounding box center [192, 144] width 112 height 16
paste input "********"
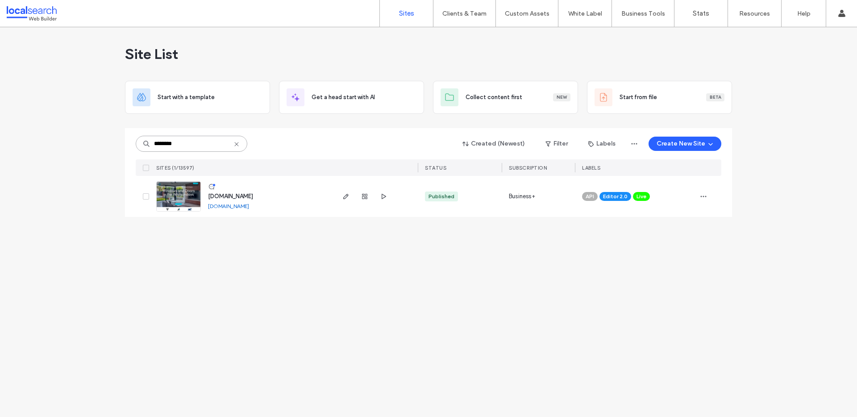
type input "********"
click at [184, 196] on link at bounding box center [178, 196] width 45 height 30
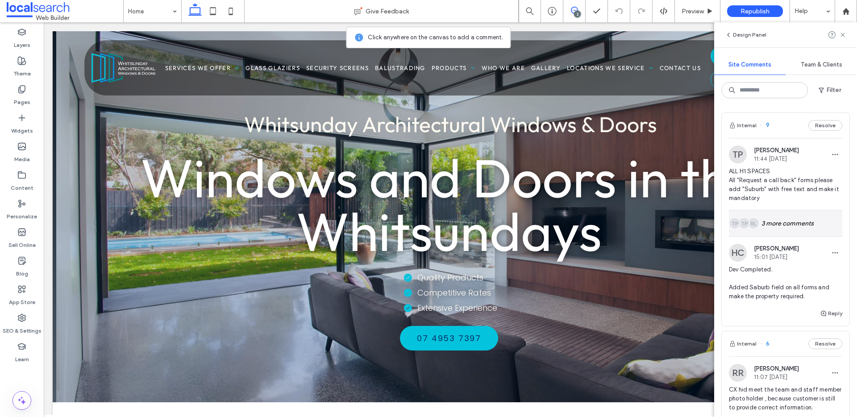
click at [804, 225] on div "RL TP TP 3 more comments" at bounding box center [785, 223] width 113 height 26
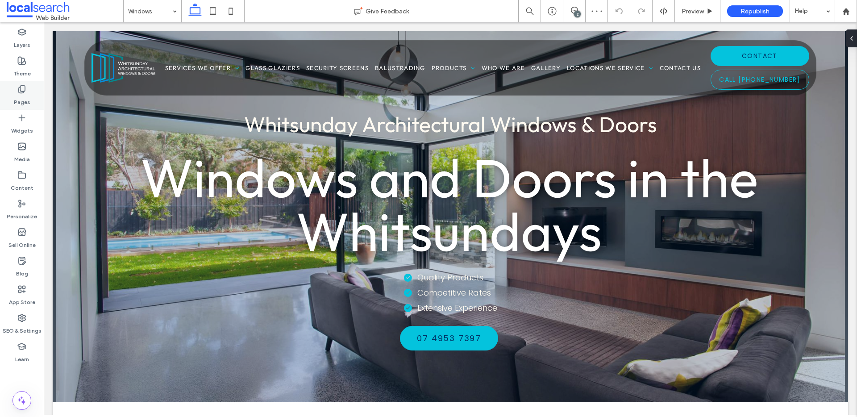
click at [21, 92] on icon at bounding box center [21, 89] width 9 height 9
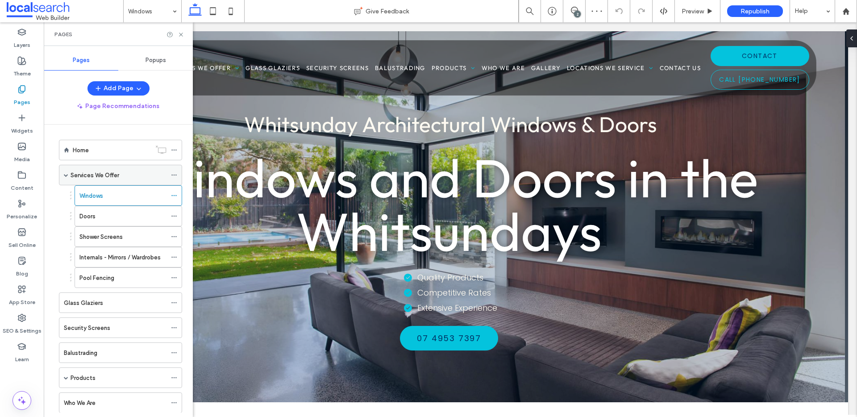
scroll to position [98, 0]
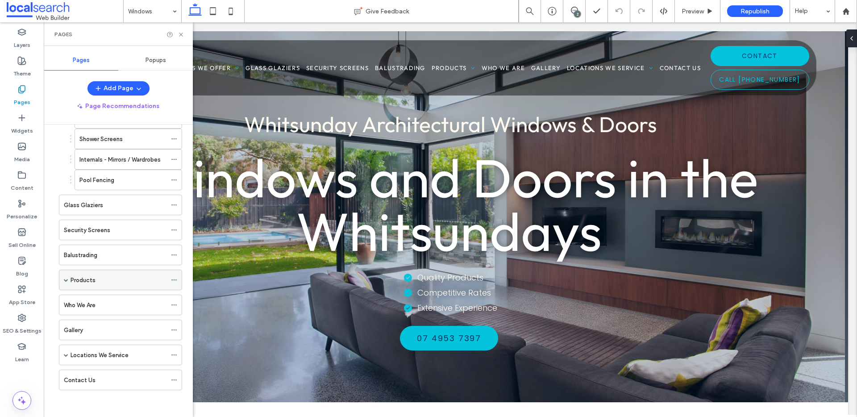
click at [66, 281] on span at bounding box center [66, 280] width 4 height 4
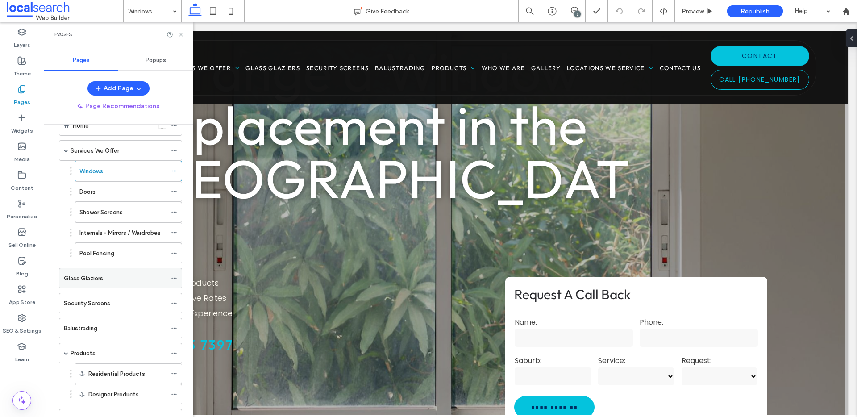
scroll to position [139, 0]
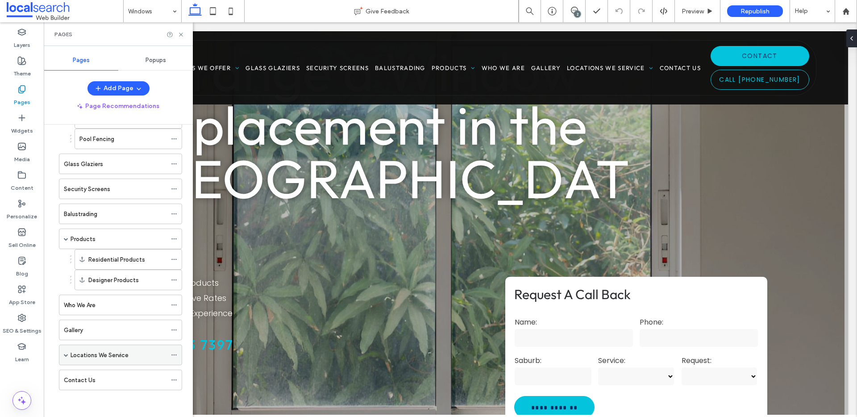
click at [64, 356] on span at bounding box center [66, 355] width 4 height 4
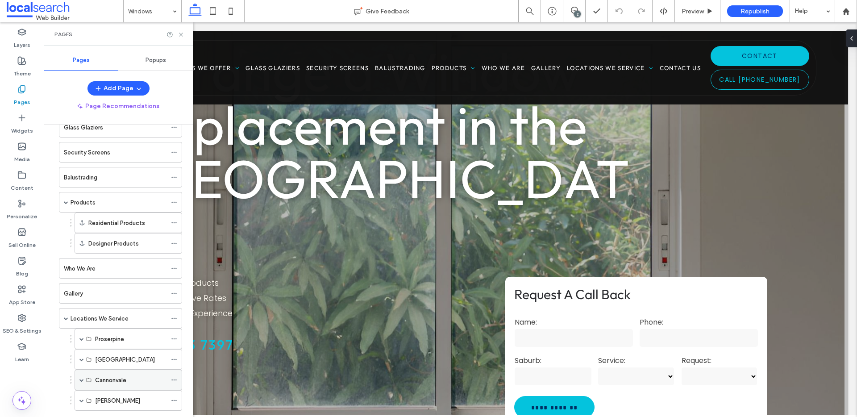
scroll to position [221, 0]
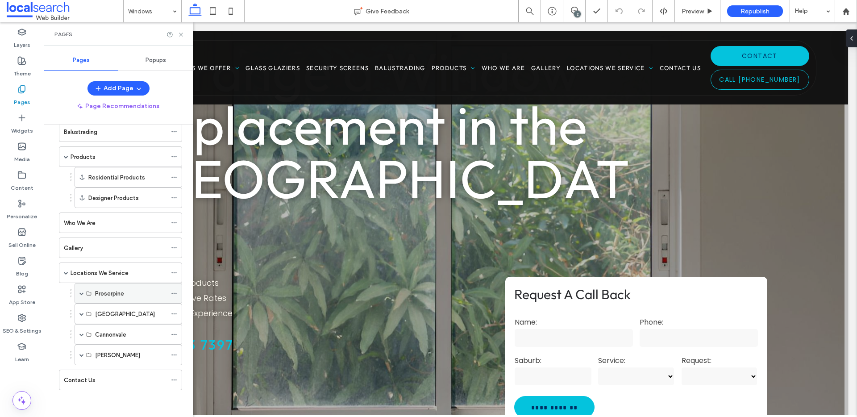
click at [79, 292] on span at bounding box center [81, 293] width 4 height 4
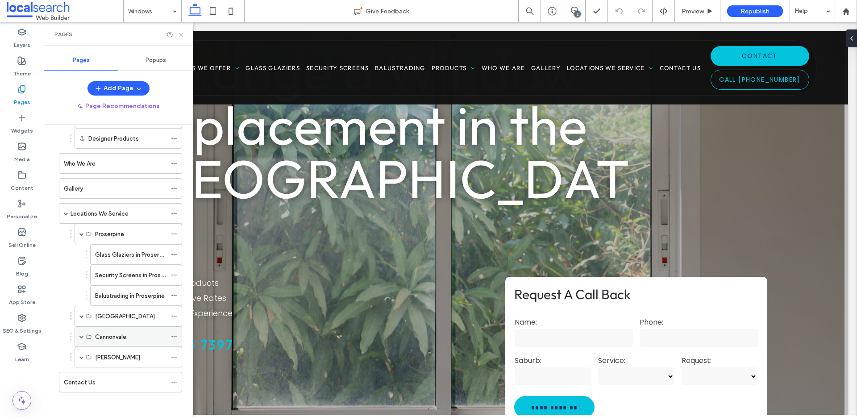
scroll to position [283, 0]
click at [82, 315] on span at bounding box center [81, 314] width 4 height 4
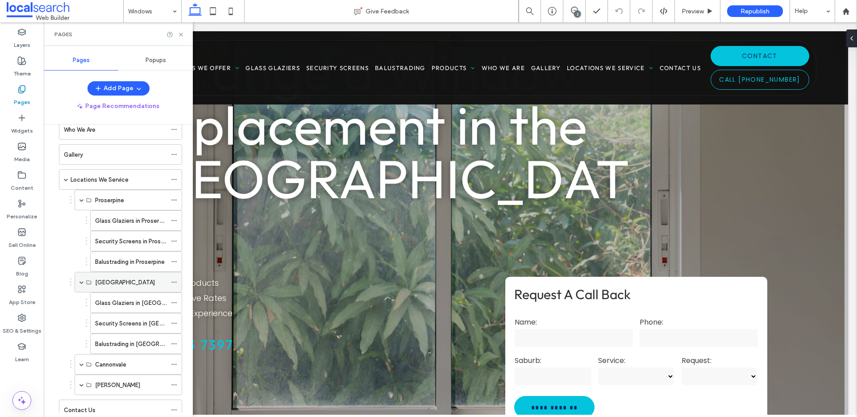
scroll to position [344, 0]
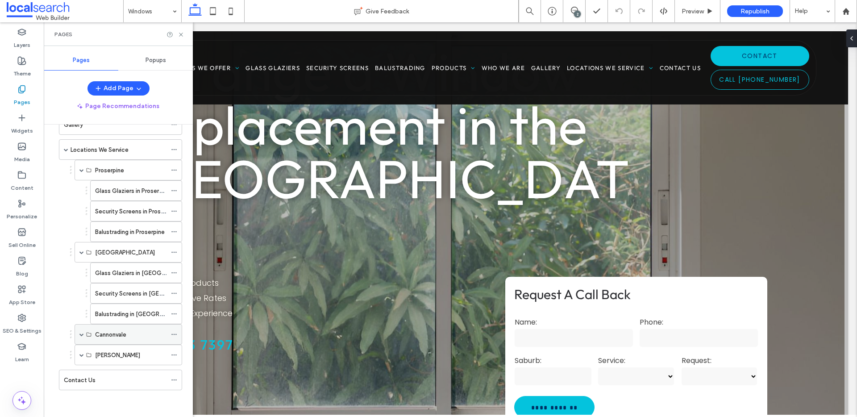
click at [83, 332] on span at bounding box center [81, 334] width 4 height 4
click at [571, 16] on div "2" at bounding box center [575, 11] width 22 height 22
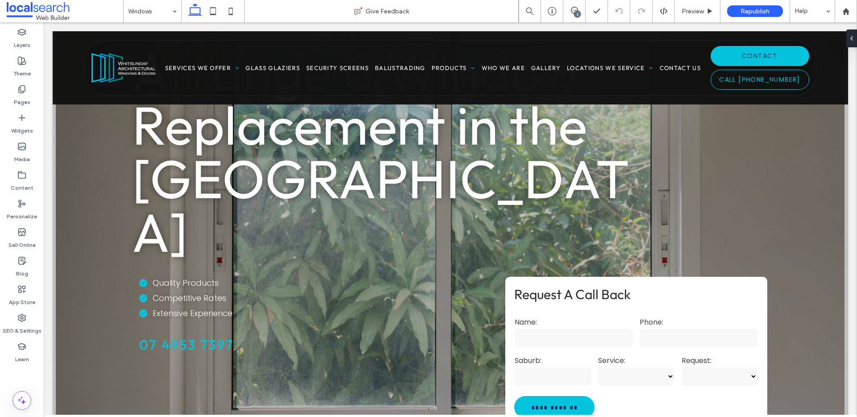
click at [575, 11] on div "2" at bounding box center [577, 14] width 7 height 7
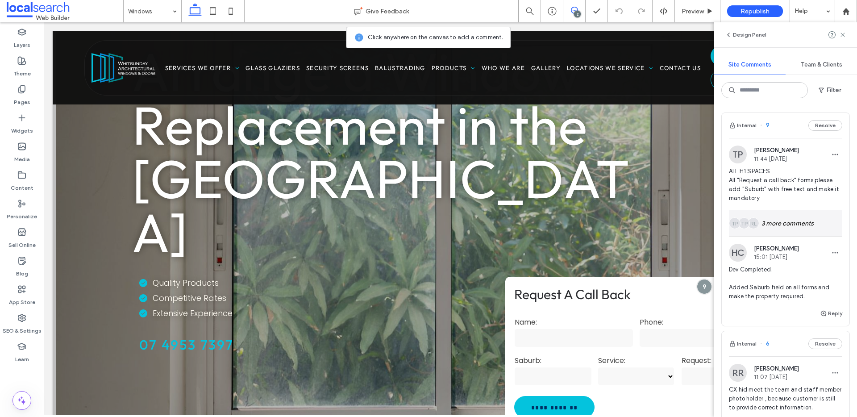
click at [770, 228] on div "RL TP TP 3 more comments" at bounding box center [785, 223] width 113 height 26
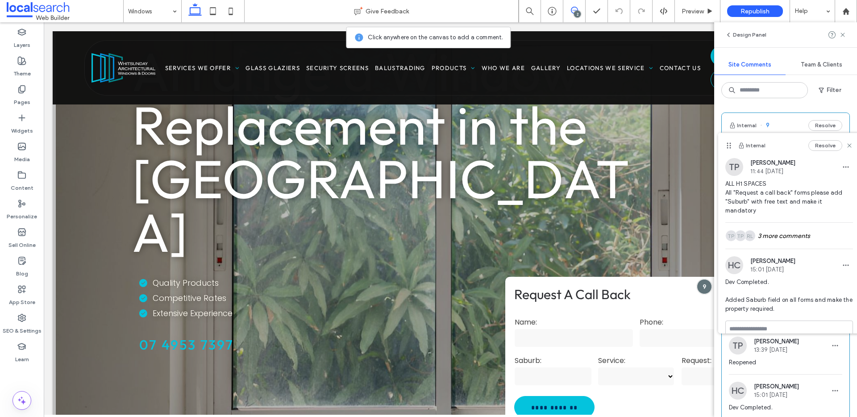
click at [759, 124] on div "Internal 9 Resolve" at bounding box center [786, 125] width 128 height 25
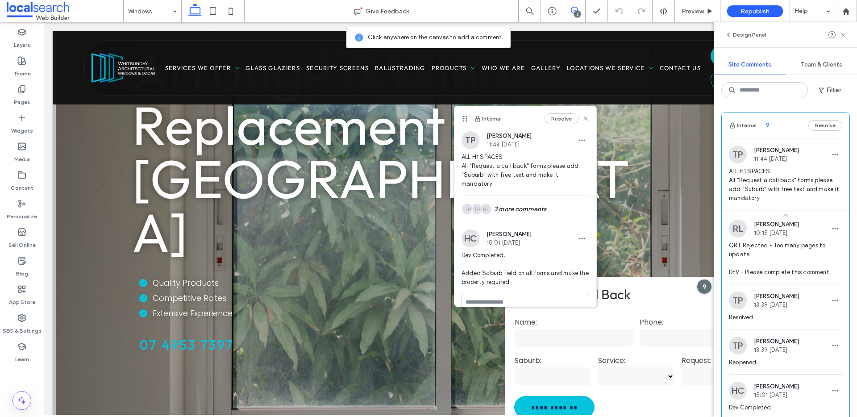
drag, startPoint x: 726, startPoint y: 145, endPoint x: 465, endPoint y: 118, distance: 262.6
click at [465, 118] on icon at bounding box center [465, 118] width 7 height 7
drag, startPoint x: 579, startPoint y: 117, endPoint x: 661, endPoint y: 139, distance: 85.3
click at [582, 117] on icon at bounding box center [585, 118] width 7 height 7
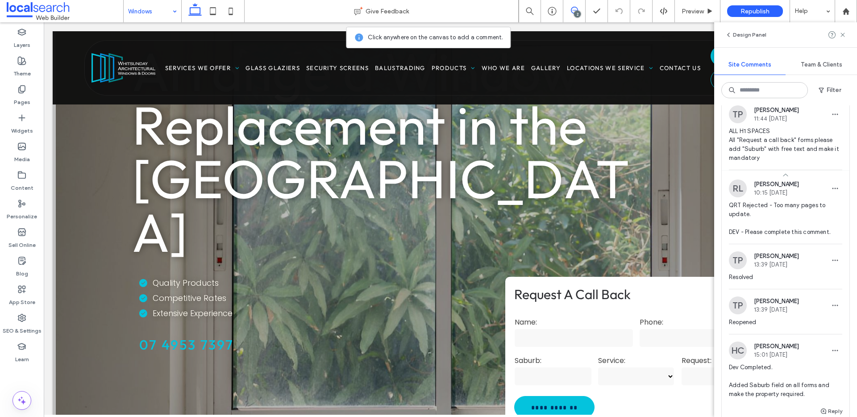
scroll to position [0, 0]
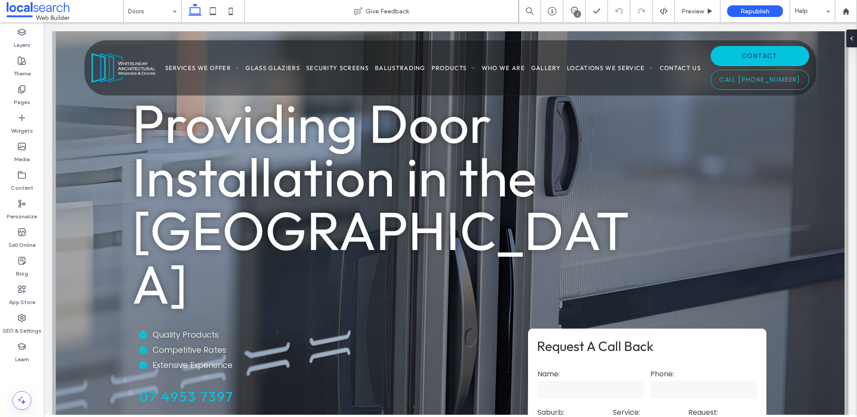
scroll to position [78, 0]
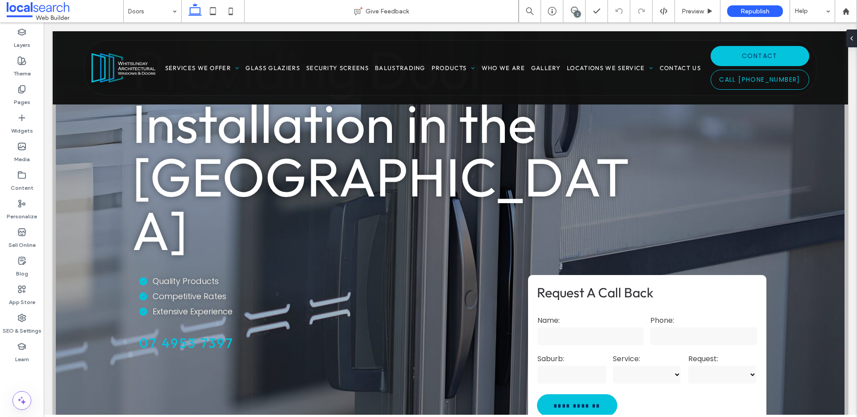
click at [575, 11] on div "2" at bounding box center [577, 14] width 7 height 7
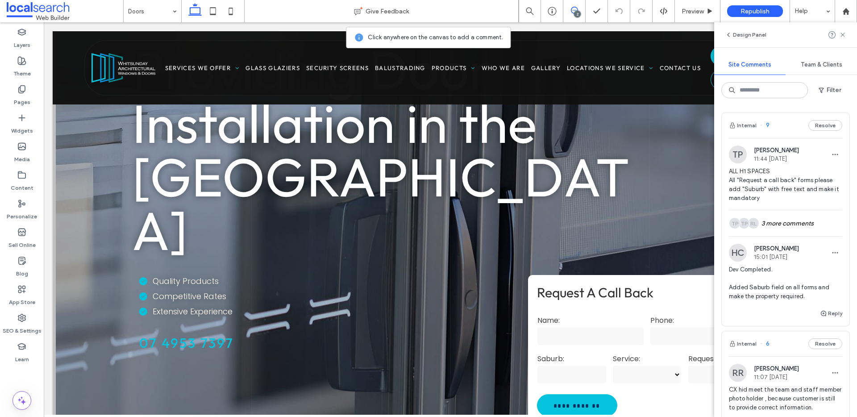
click at [795, 223] on div "RL TP TP 3 more comments" at bounding box center [785, 223] width 113 height 26
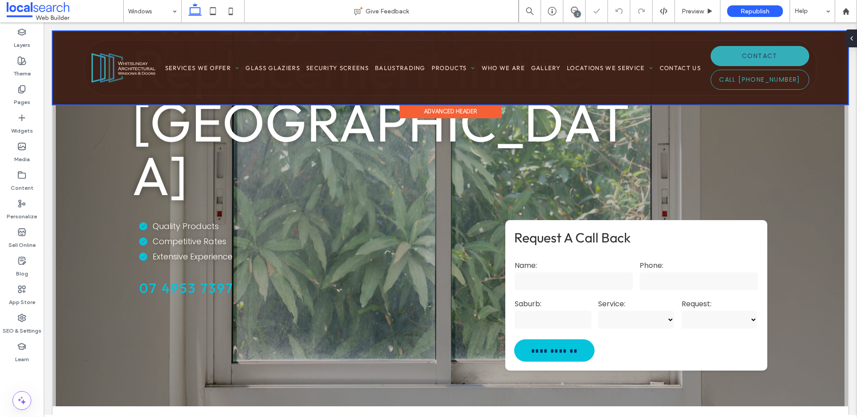
scroll to position [128, 0]
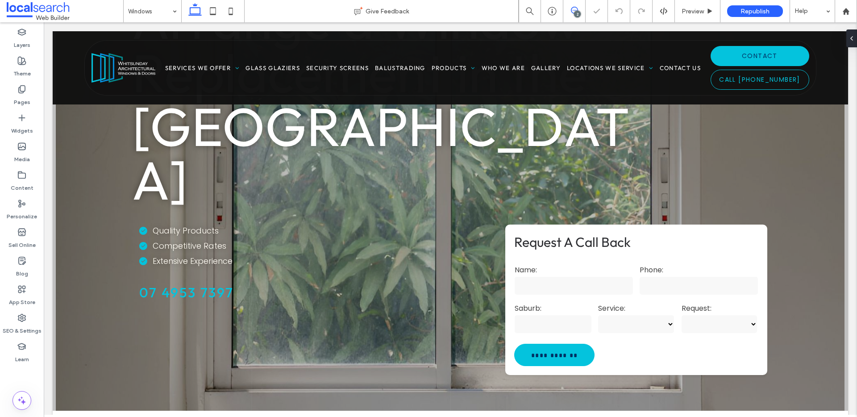
click at [573, 13] on use at bounding box center [574, 10] width 7 height 7
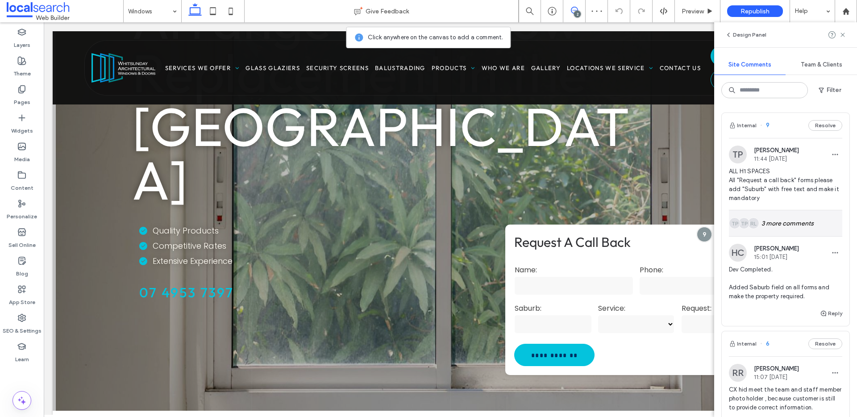
click at [798, 225] on div "RL TP TP 3 more comments" at bounding box center [785, 223] width 113 height 26
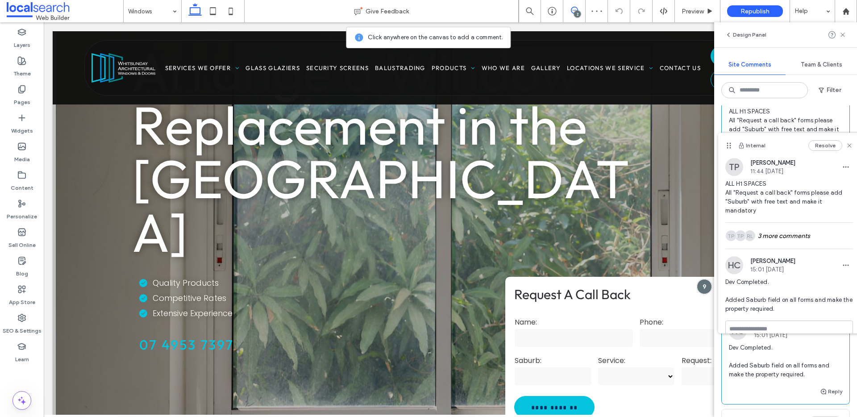
scroll to position [64, 0]
click at [846, 142] on icon at bounding box center [849, 145] width 7 height 7
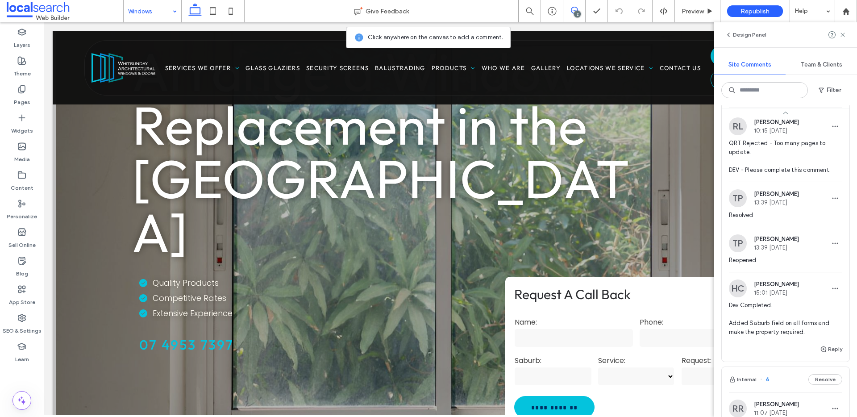
scroll to position [0, 0]
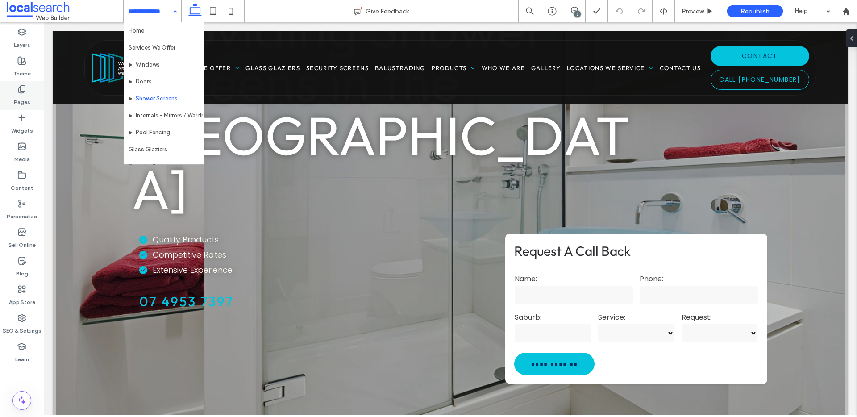
click at [26, 92] on icon at bounding box center [21, 89] width 9 height 9
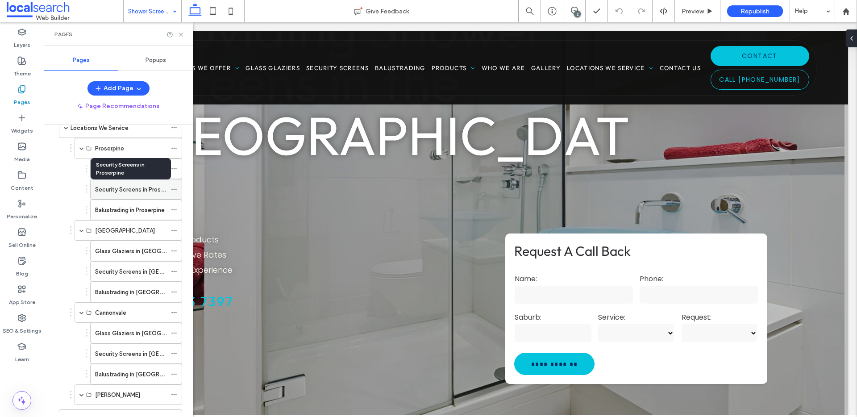
scroll to position [406, 0]
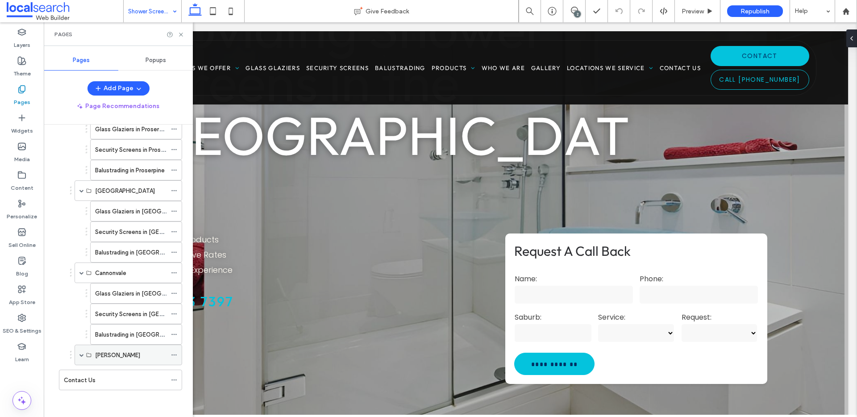
click at [83, 354] on span at bounding box center [81, 355] width 4 height 4
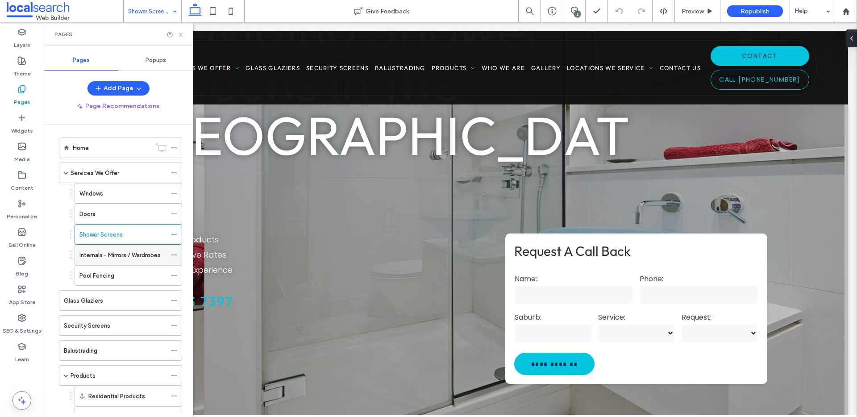
scroll to position [0, 0]
click at [98, 301] on label "Glass Glaziers" at bounding box center [83, 303] width 39 height 16
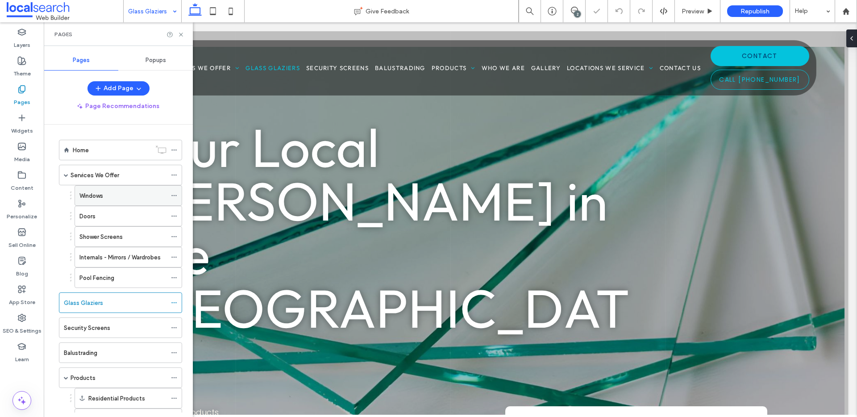
click at [113, 193] on div "Windows" at bounding box center [122, 195] width 87 height 9
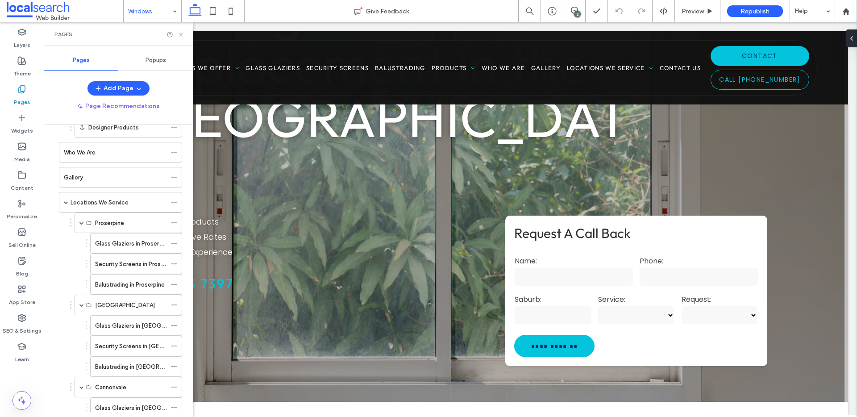
scroll to position [468, 0]
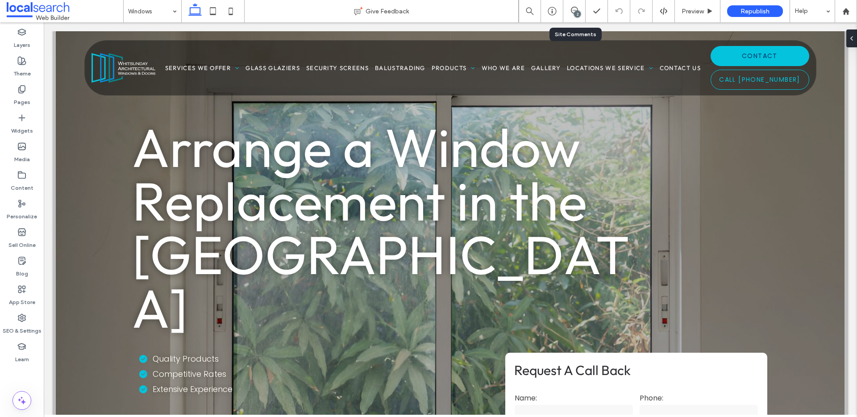
click at [577, 17] on div "2" at bounding box center [575, 11] width 22 height 22
click at [577, 16] on div "2" at bounding box center [577, 14] width 7 height 7
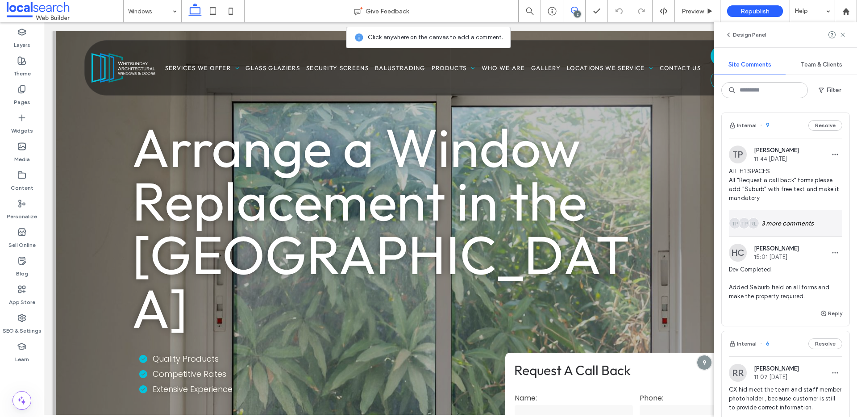
click at [765, 218] on div "RL TP TP 3 more comments" at bounding box center [785, 223] width 113 height 26
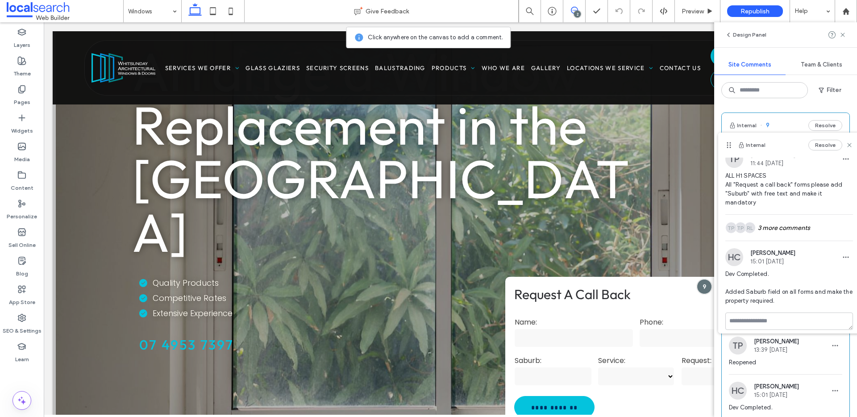
scroll to position [14, 0]
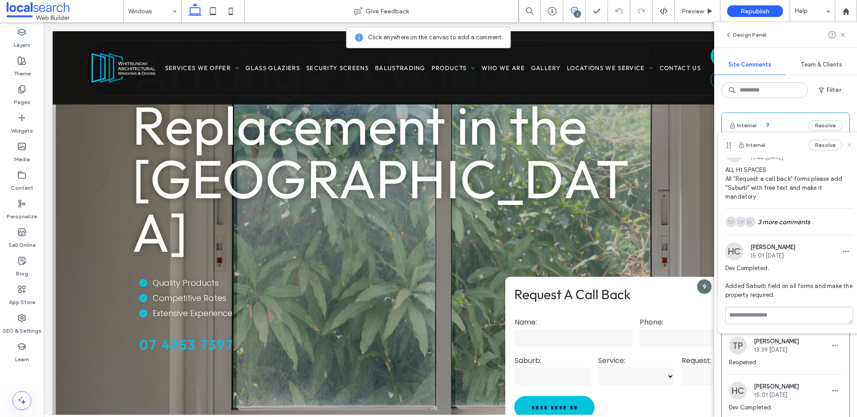
click at [846, 147] on icon at bounding box center [849, 145] width 7 height 7
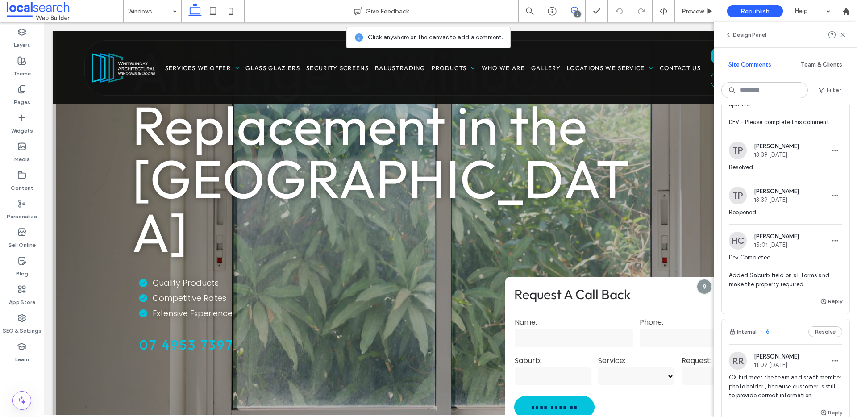
scroll to position [148, 0]
click at [18, 322] on icon at bounding box center [21, 318] width 9 height 9
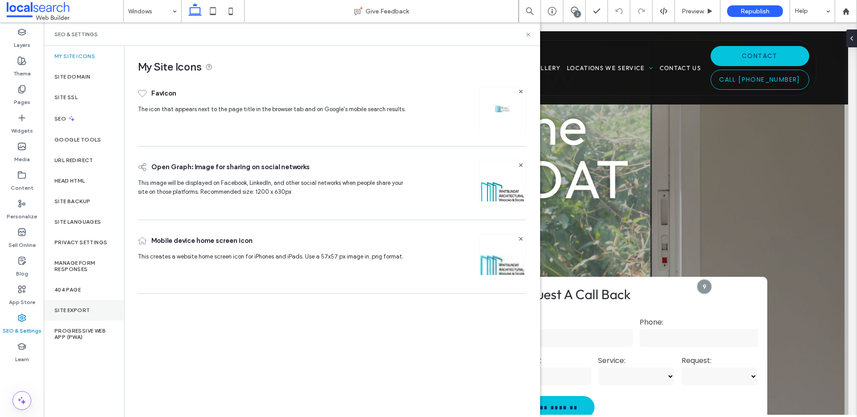
scroll to position [0, 0]
drag, startPoint x: 93, startPoint y: 189, endPoint x: 90, endPoint y: 195, distance: 6.4
click at [91, 193] on div "My Site Icons Site Domain Site SSL SEO Google Tools URL Redirect Head HTML Site…" at bounding box center [84, 231] width 80 height 371
click at [90, 195] on div "Site Backup" at bounding box center [84, 201] width 80 height 21
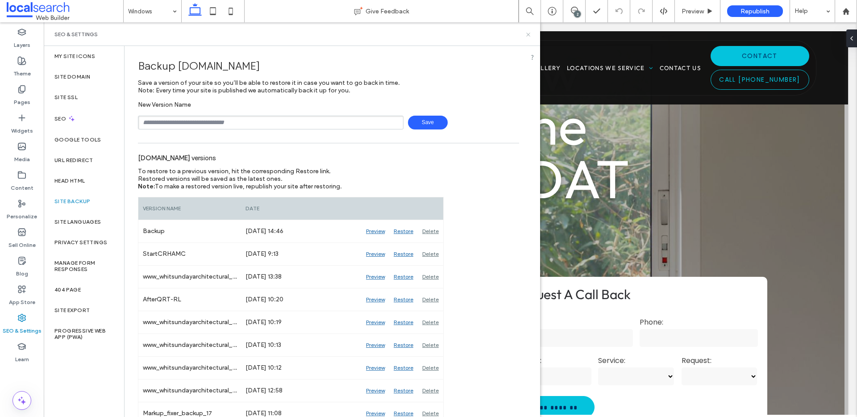
click at [530, 36] on use at bounding box center [529, 35] width 4 height 4
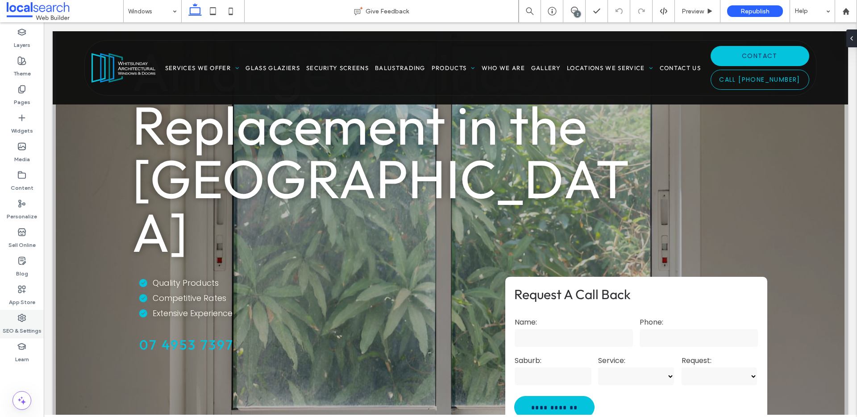
click at [33, 323] on label "SEO & Settings" at bounding box center [22, 328] width 39 height 13
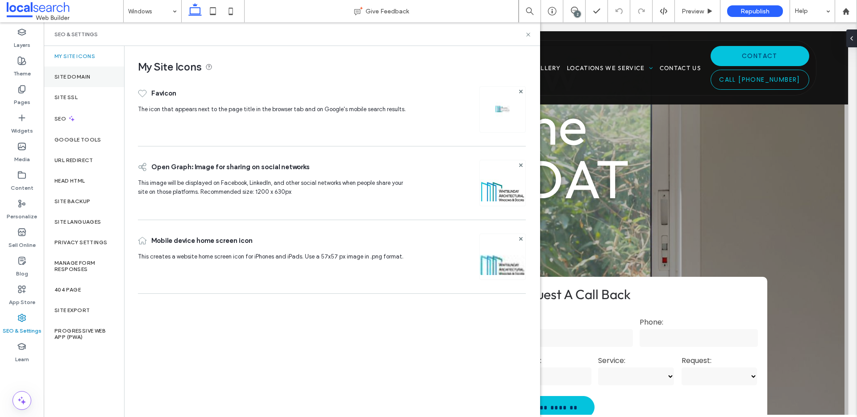
click at [88, 77] on label "Site Domain" at bounding box center [72, 77] width 36 height 6
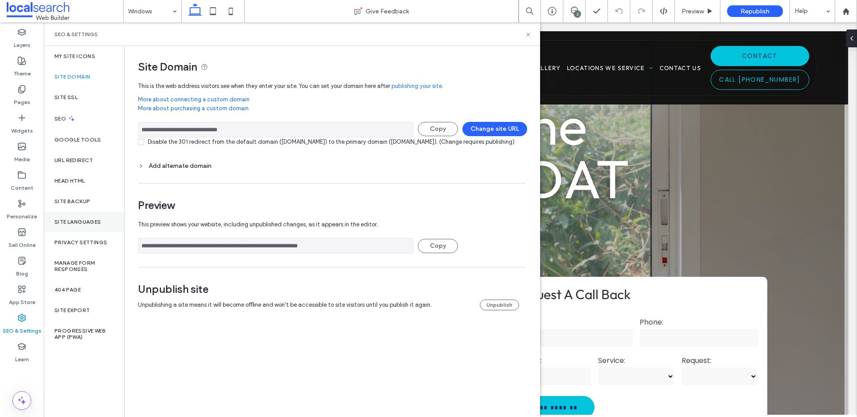
drag, startPoint x: 297, startPoint y: 255, endPoint x: 83, endPoint y: 230, distance: 216.2
click at [83, 230] on div "**********" at bounding box center [292, 231] width 497 height 371
click at [12, 87] on div "Pages" at bounding box center [22, 95] width 44 height 29
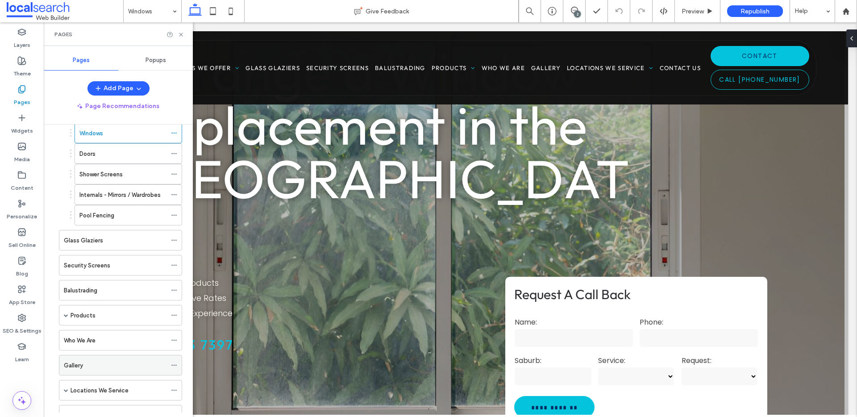
scroll to position [67, 0]
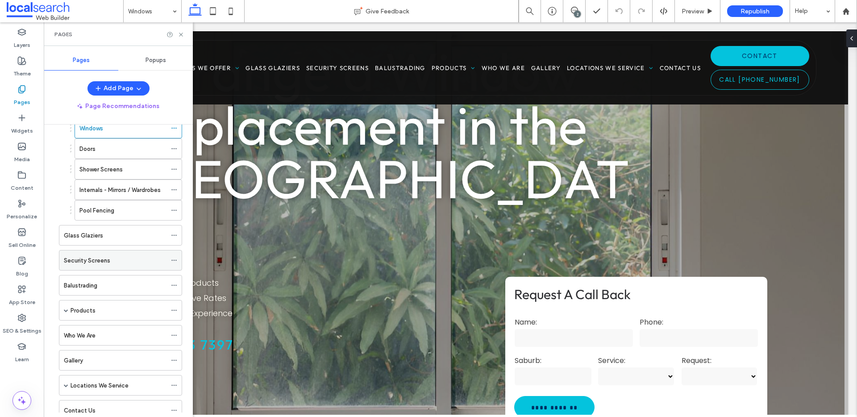
click at [98, 267] on div "Security Screens" at bounding box center [115, 261] width 103 height 20
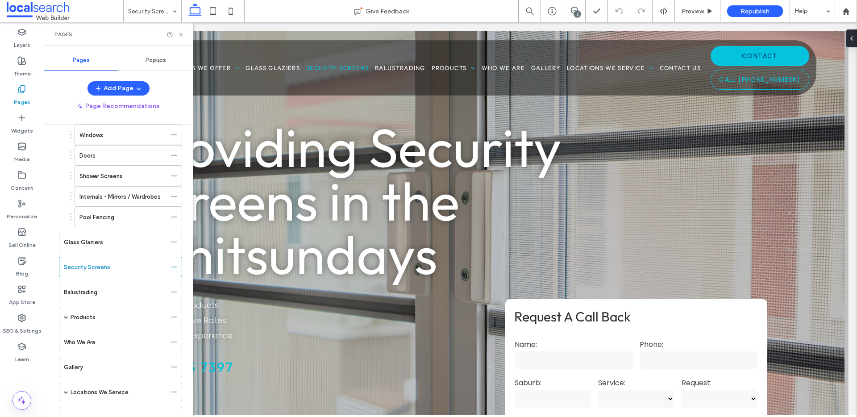
scroll to position [72, 0]
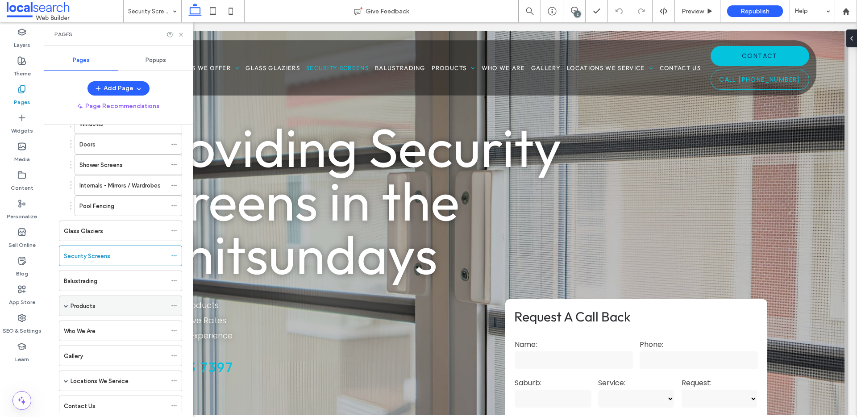
click at [67, 305] on span at bounding box center [66, 306] width 4 height 4
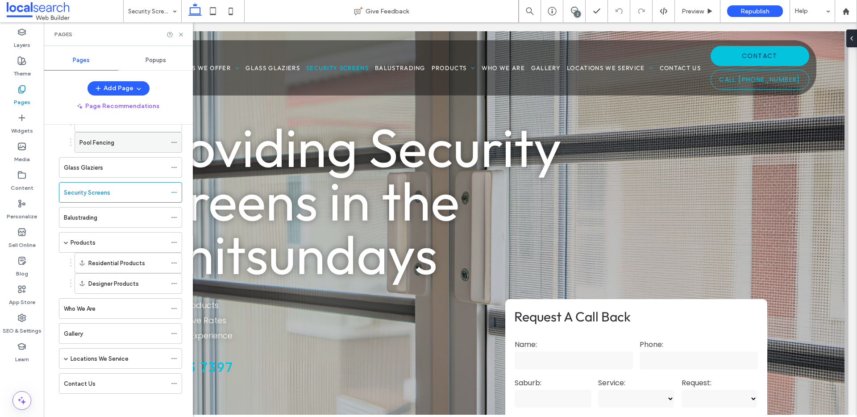
scroll to position [139, 0]
drag, startPoint x: 66, startPoint y: 355, endPoint x: 67, endPoint y: 350, distance: 4.6
click at [66, 355] on span at bounding box center [66, 355] width 4 height 4
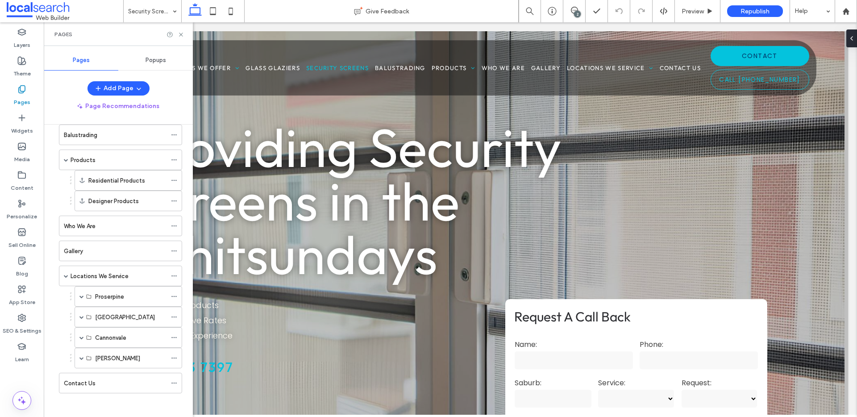
scroll to position [221, 0]
click at [79, 293] on span at bounding box center [81, 293] width 4 height 4
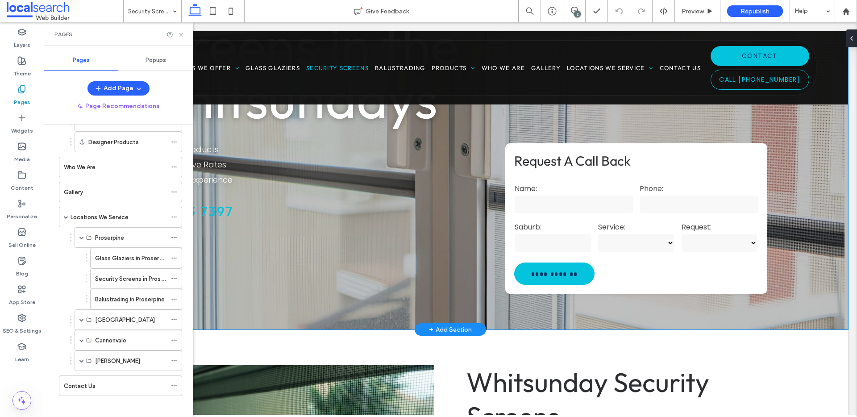
scroll to position [154, 0]
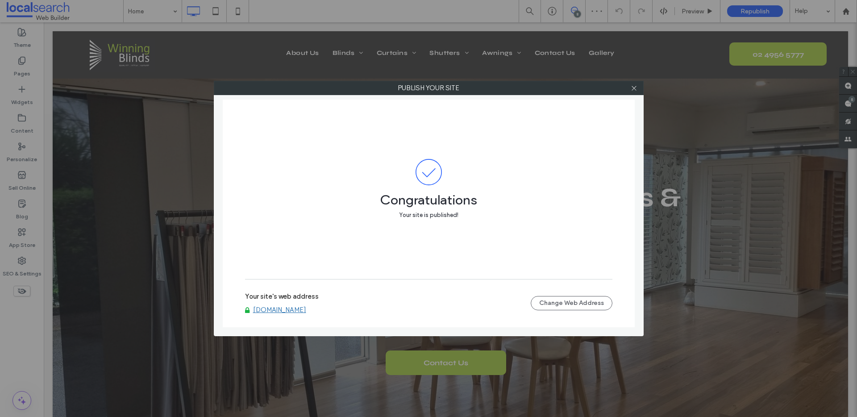
click at [274, 313] on link "[DOMAIN_NAME]" at bounding box center [279, 310] width 53 height 8
